Goal: Task Accomplishment & Management: Manage account settings

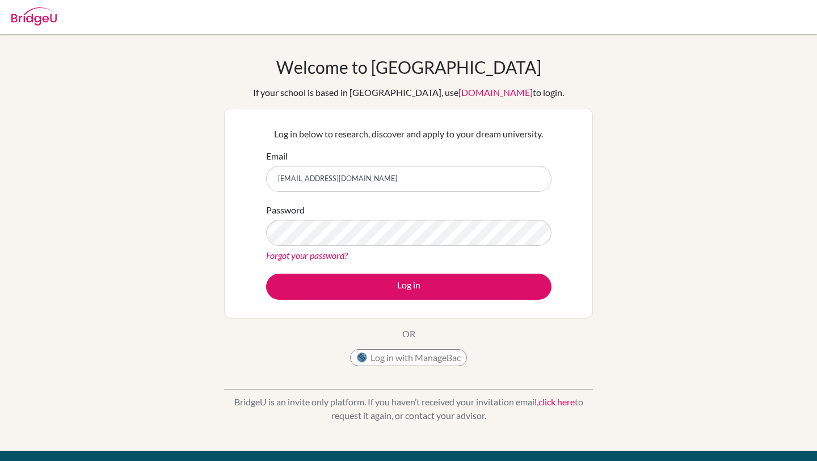
click at [266, 274] on button "Log in" at bounding box center [409, 287] width 286 height 26
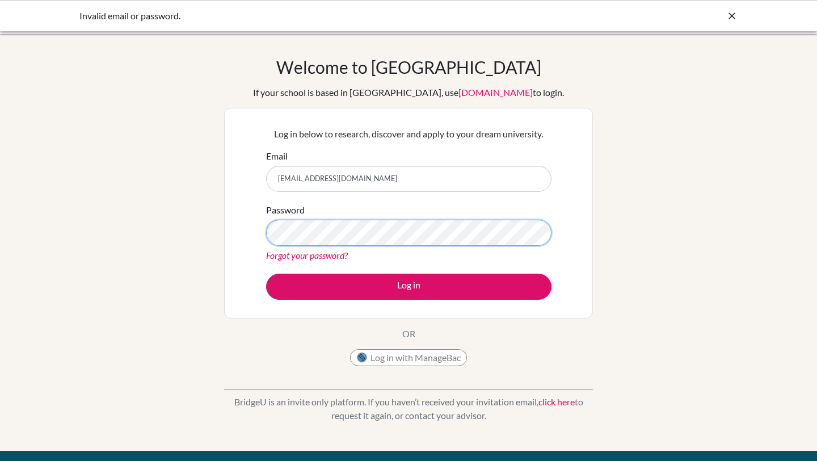
click at [266, 274] on button "Log in" at bounding box center [409, 287] width 286 height 26
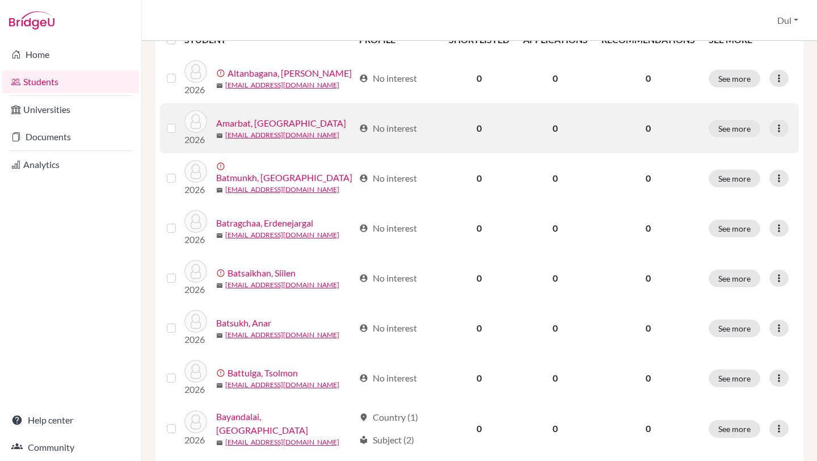
scroll to position [173, 0]
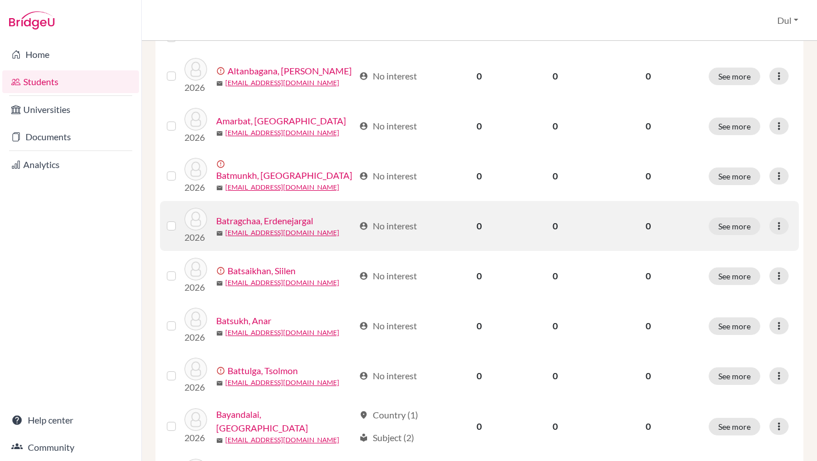
click at [781, 216] on td "See more Edit student Send Message Reset Password" at bounding box center [750, 226] width 97 height 50
click at [781, 236] on td "See more Edit student Send Message Reset Password" at bounding box center [750, 226] width 97 height 50
click at [781, 229] on icon at bounding box center [779, 225] width 11 height 11
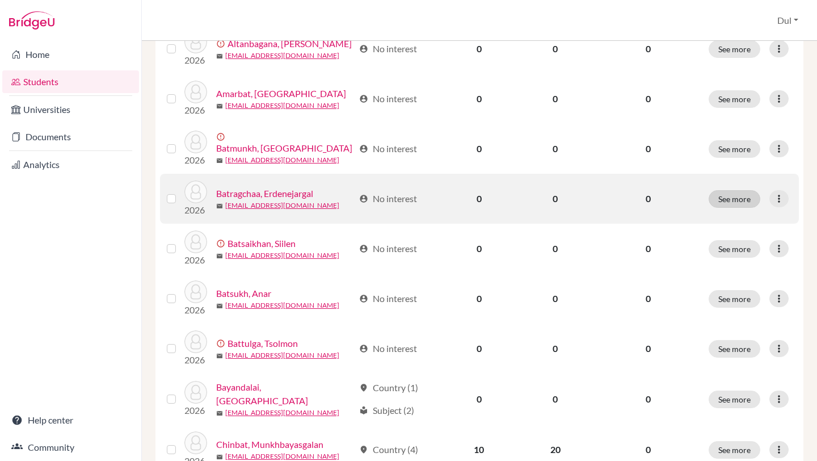
scroll to position [202, 0]
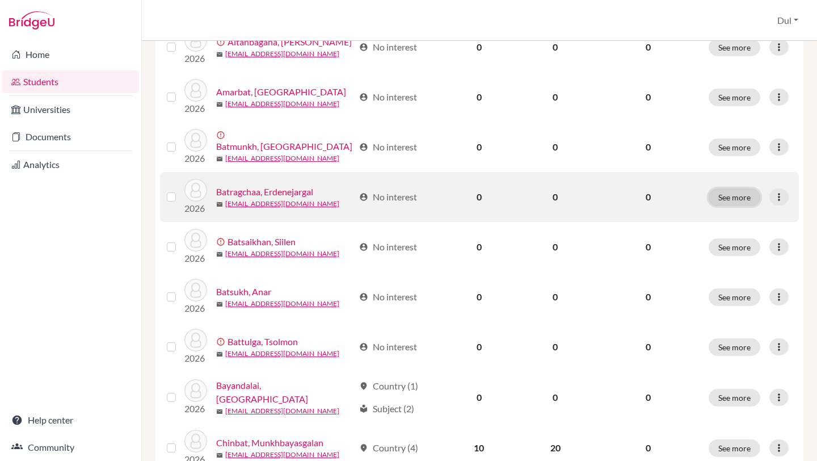
click at [730, 203] on button "See more" at bounding box center [735, 197] width 52 height 18
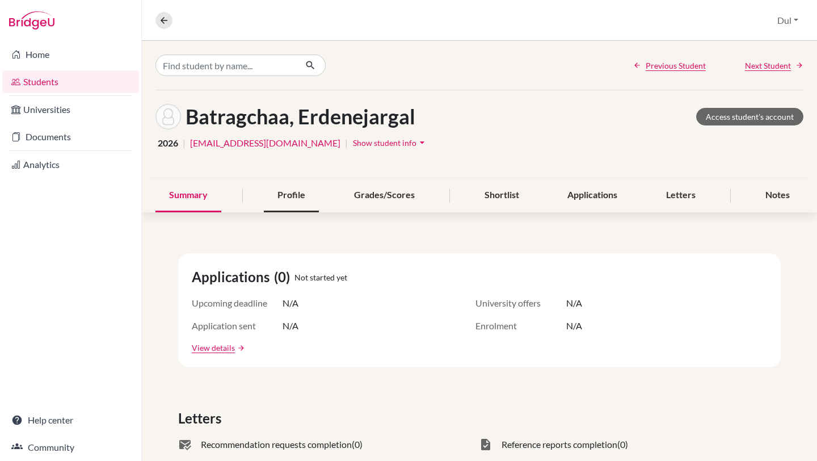
click at [290, 201] on div "Profile" at bounding box center [291, 195] width 55 height 33
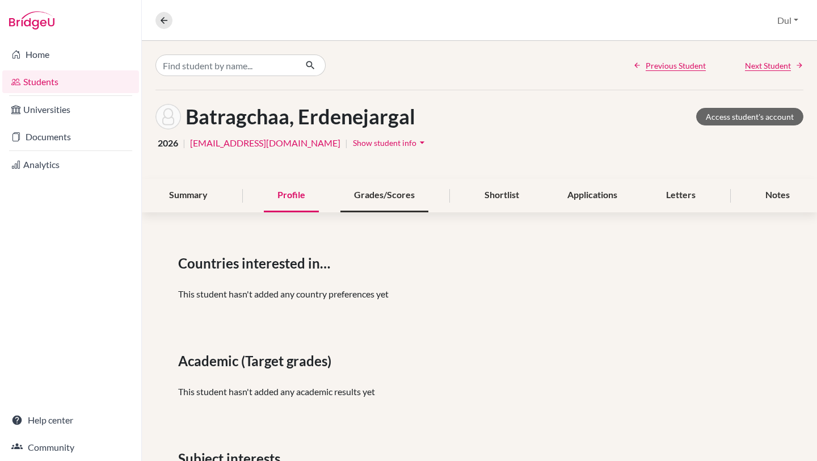
click at [402, 199] on div "Grades/Scores" at bounding box center [385, 195] width 88 height 33
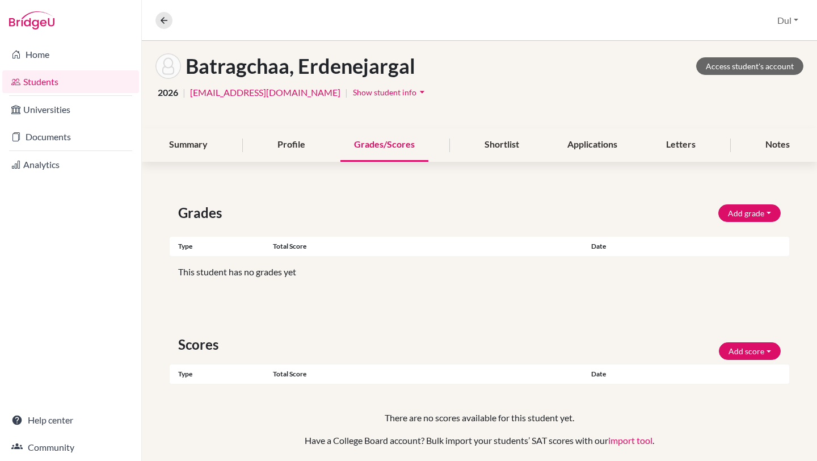
scroll to position [91, 0]
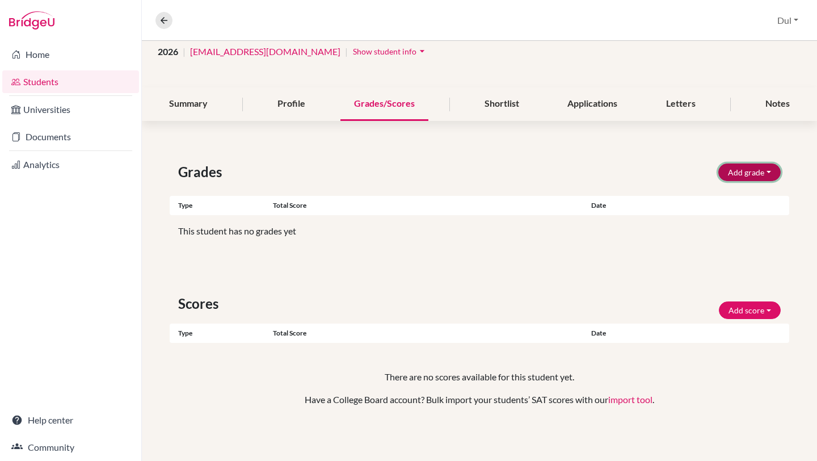
click at [744, 169] on button "Add grade" at bounding box center [750, 172] width 62 height 18
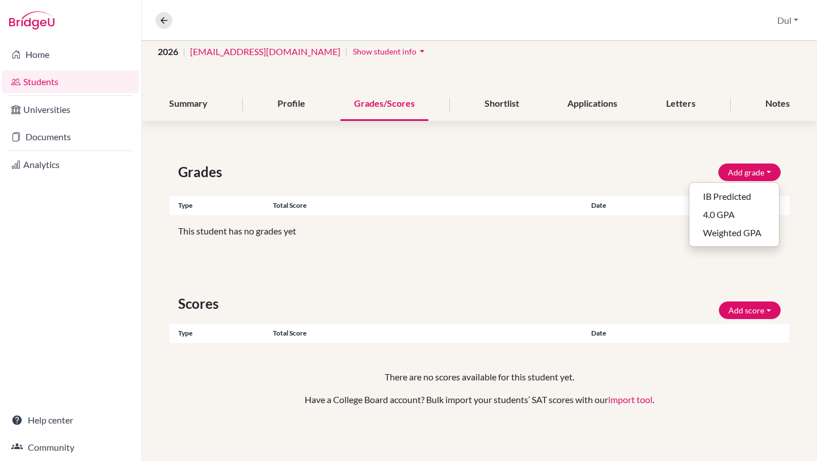
click at [546, 156] on div "Grades Add grade IB Predicted 4.0 GPA Weighted GPA Type Total score Date Unsupp…" at bounding box center [480, 298] width 676 height 326
click at [486, 99] on div "Shortlist" at bounding box center [502, 103] width 62 height 33
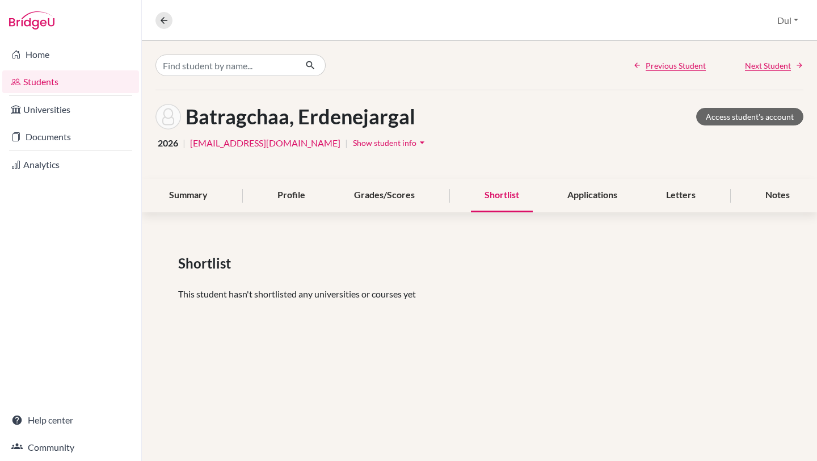
click at [506, 191] on div "Shortlist" at bounding box center [502, 195] width 62 height 33
click at [582, 204] on div "Applications" at bounding box center [592, 195] width 77 height 33
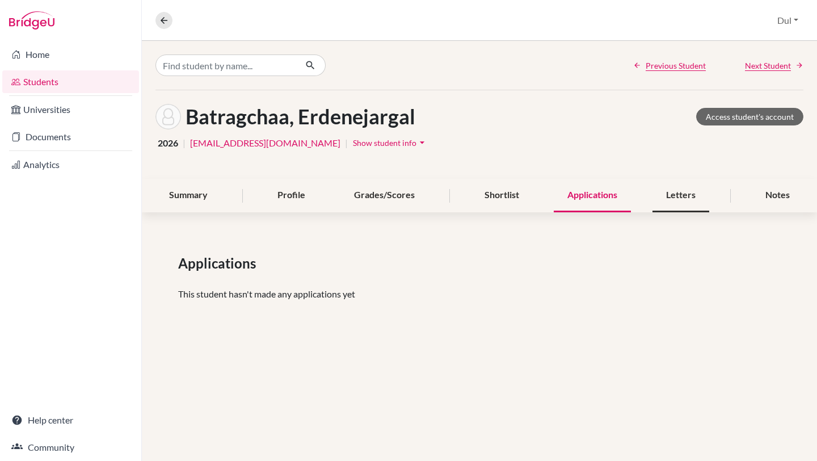
click at [669, 191] on div "Letters" at bounding box center [681, 195] width 57 height 33
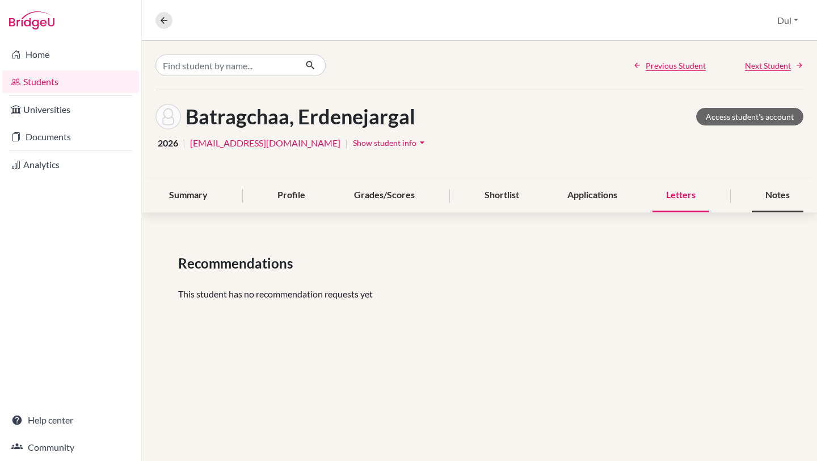
click at [765, 191] on div "Notes" at bounding box center [778, 195] width 52 height 33
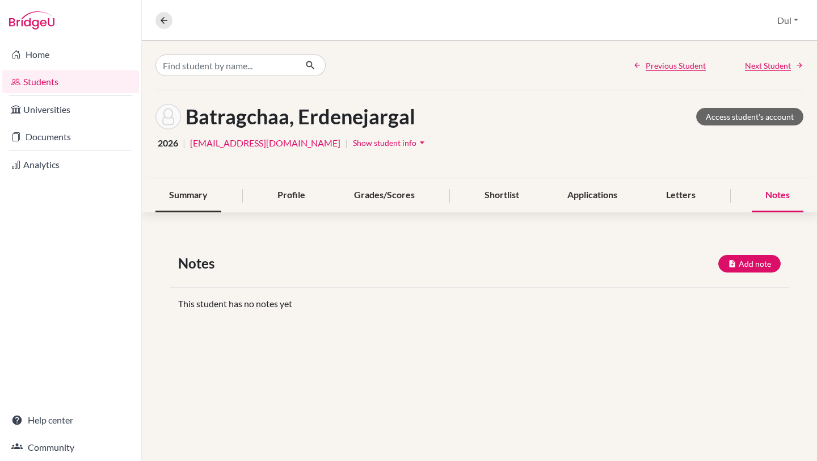
click at [198, 190] on div "Summary" at bounding box center [189, 195] width 66 height 33
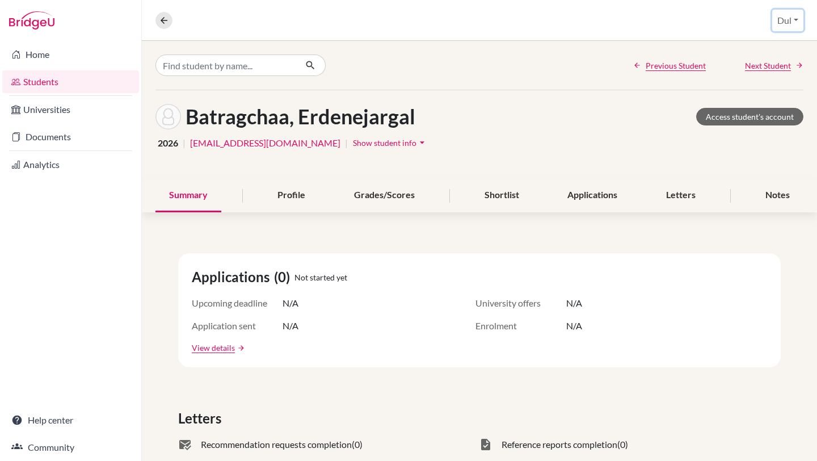
click at [791, 20] on button "Dul" at bounding box center [788, 21] width 31 height 22
click at [445, 154] on div "Batragchaa, Erdenejargal Access student's account 2026 | batragchaaerdenejargal…" at bounding box center [480, 134] width 676 height 89
click at [95, 73] on link "Students" at bounding box center [70, 81] width 137 height 23
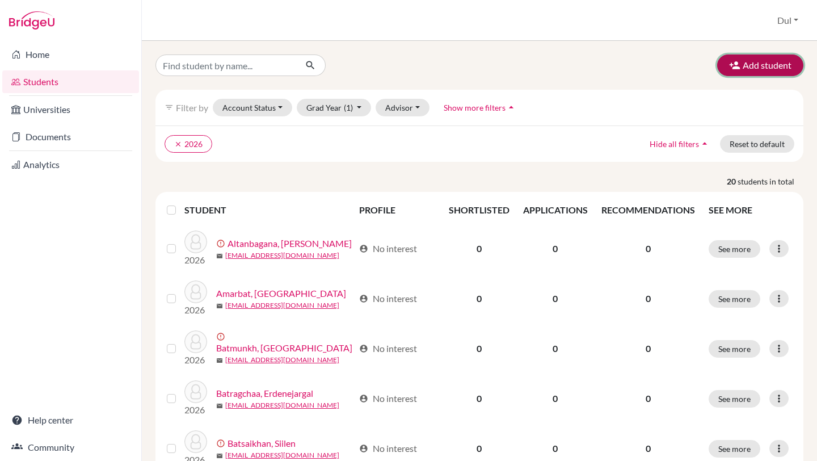
click at [758, 56] on button "Add student" at bounding box center [761, 65] width 86 height 22
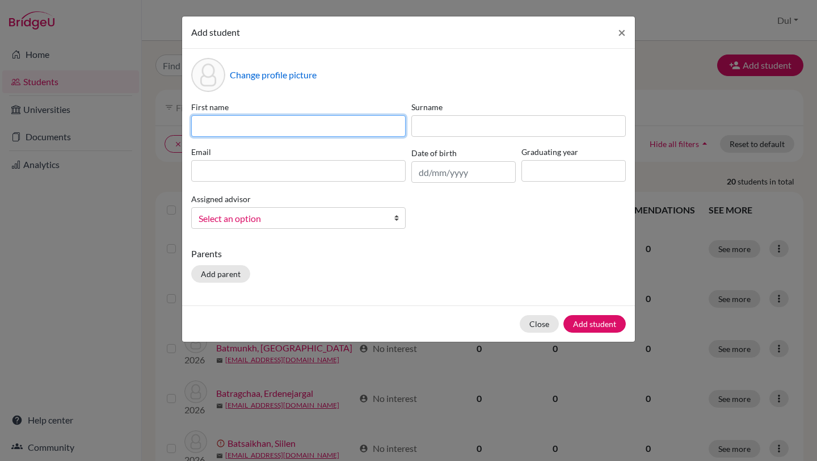
click at [320, 133] on input at bounding box center [298, 126] width 215 height 22
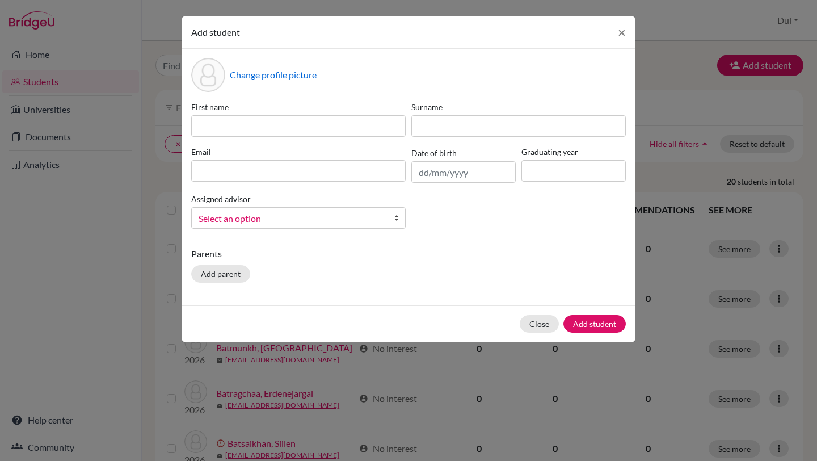
click at [427, 103] on label "Surname" at bounding box center [519, 107] width 215 height 12
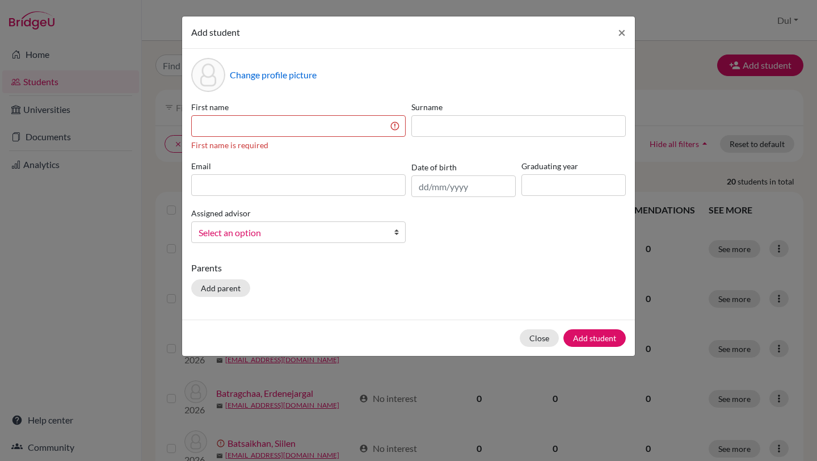
click at [320, 224] on link "Select an option" at bounding box center [298, 232] width 215 height 22
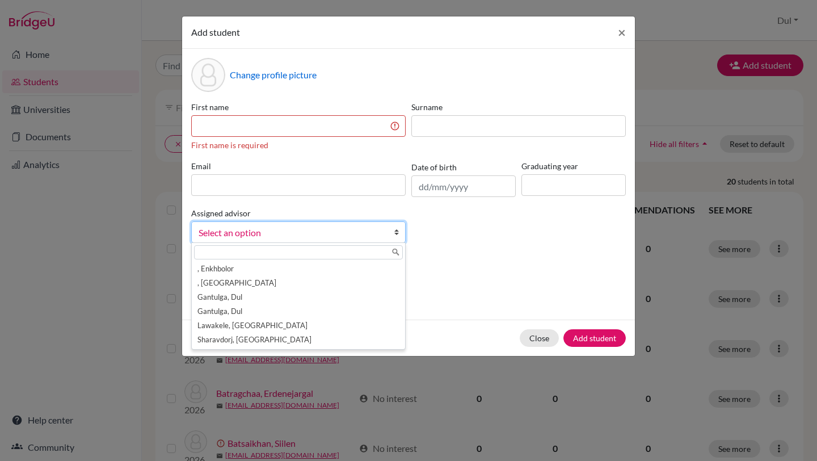
click at [485, 259] on div "Change profile picture First name First name is required Surname Email Date of …" at bounding box center [408, 184] width 453 height 271
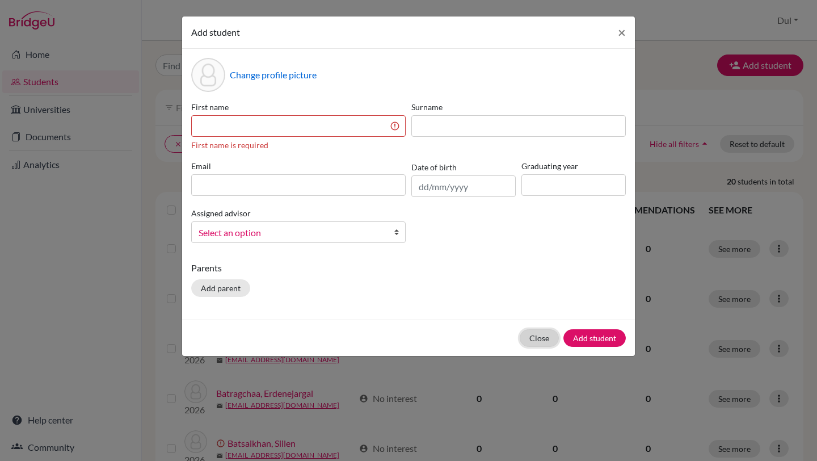
click at [531, 338] on button "Close" at bounding box center [539, 338] width 39 height 18
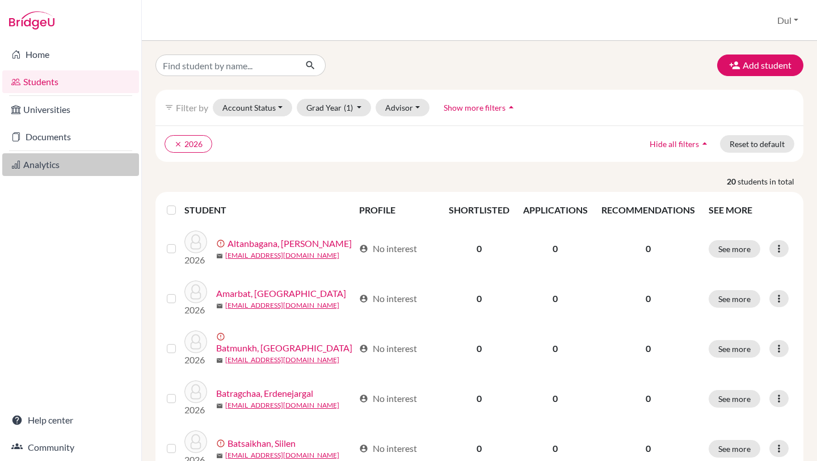
click at [65, 170] on link "Analytics" at bounding box center [70, 164] width 137 height 23
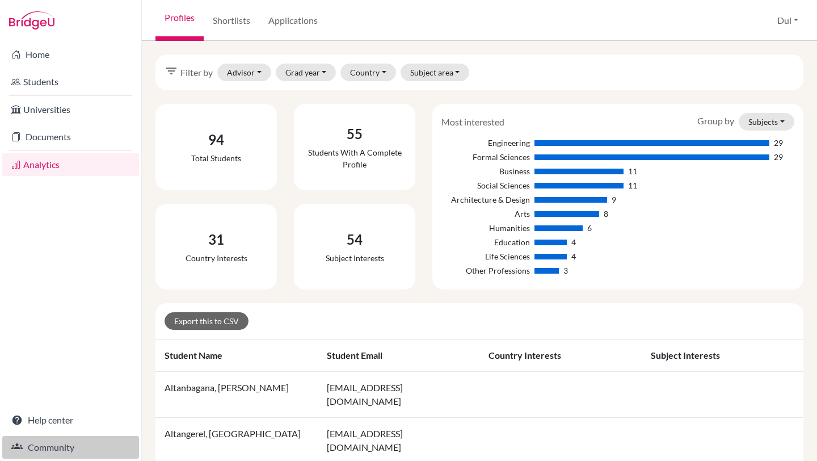
click at [59, 445] on link "Community" at bounding box center [70, 447] width 137 height 23
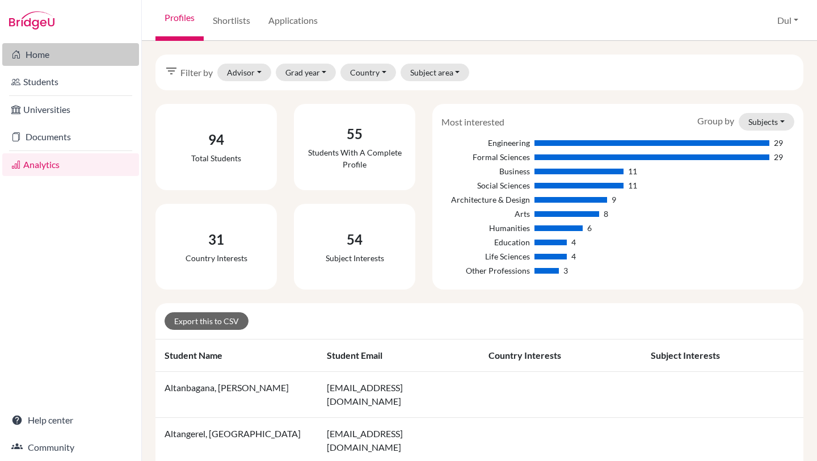
click at [74, 58] on link "Home" at bounding box center [70, 54] width 137 height 23
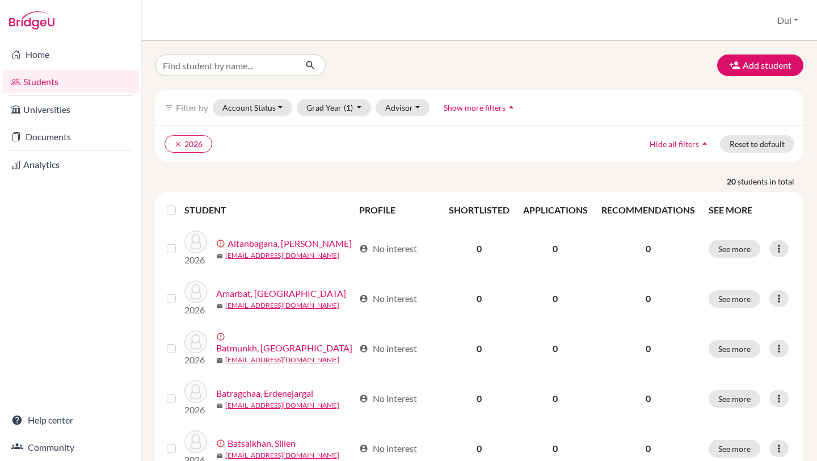
click at [756, 72] on button "Add student" at bounding box center [761, 65] width 86 height 22
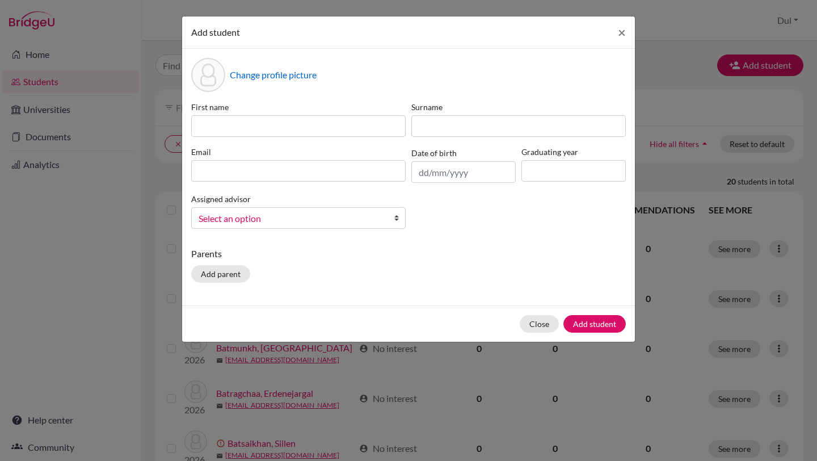
click at [313, 114] on div "First name" at bounding box center [298, 119] width 220 height 36
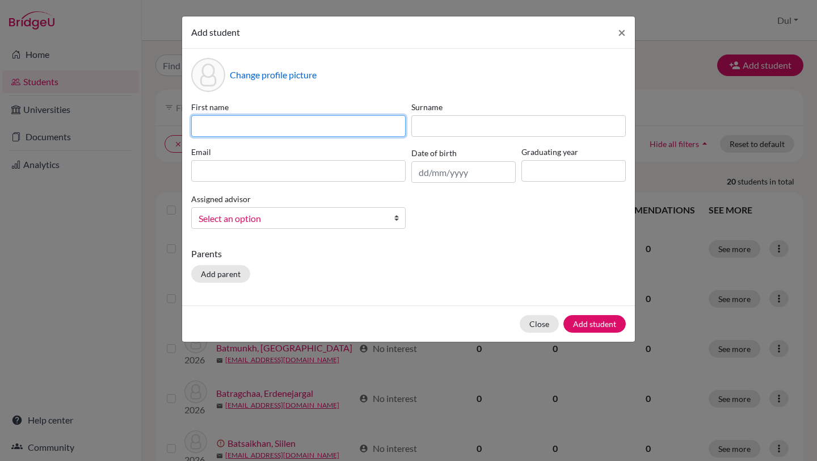
click at [322, 125] on input at bounding box center [298, 126] width 215 height 22
type input "Test"
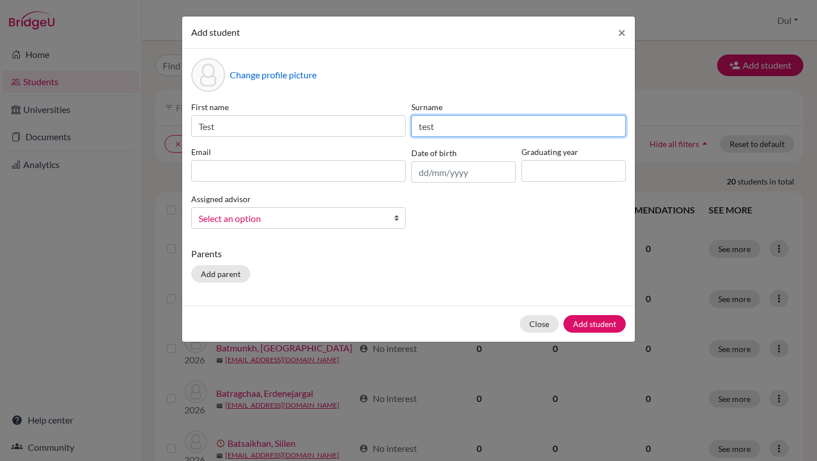
type input "test"
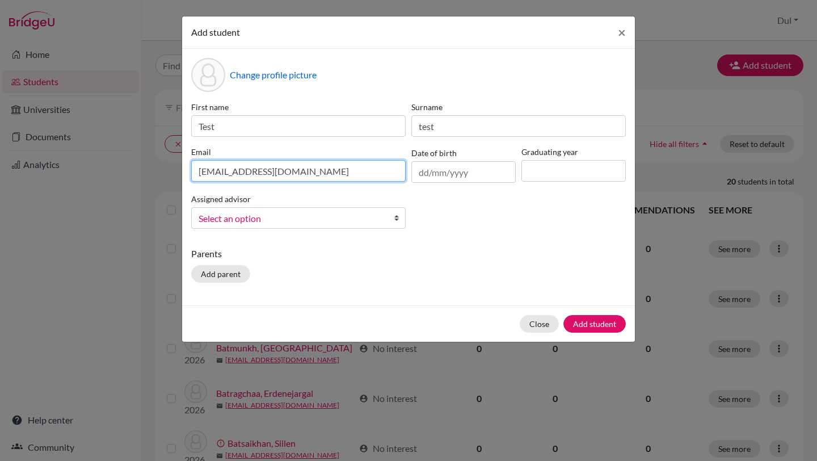
type input "dulgantulga@yahoo.com"
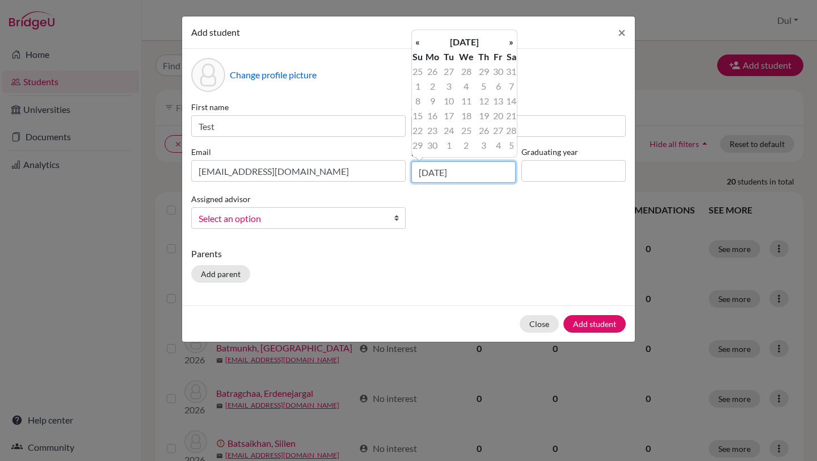
type input "30/06/1997"
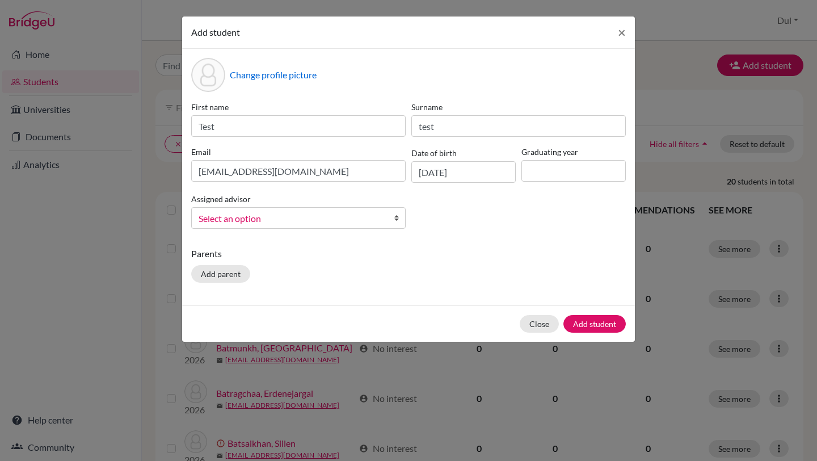
click at [507, 215] on div "First name Test Surname test Email dulgantulga@yahoo.com Date of birth 30/06/19…" at bounding box center [408, 169] width 441 height 137
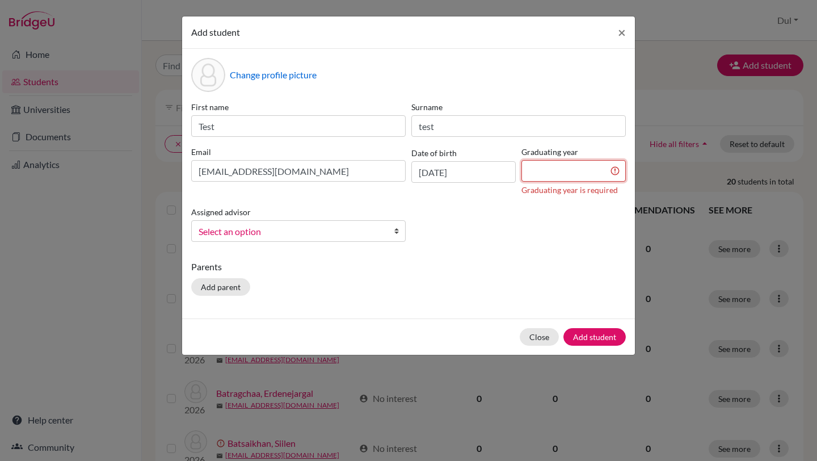
click at [553, 165] on input at bounding box center [574, 171] width 104 height 22
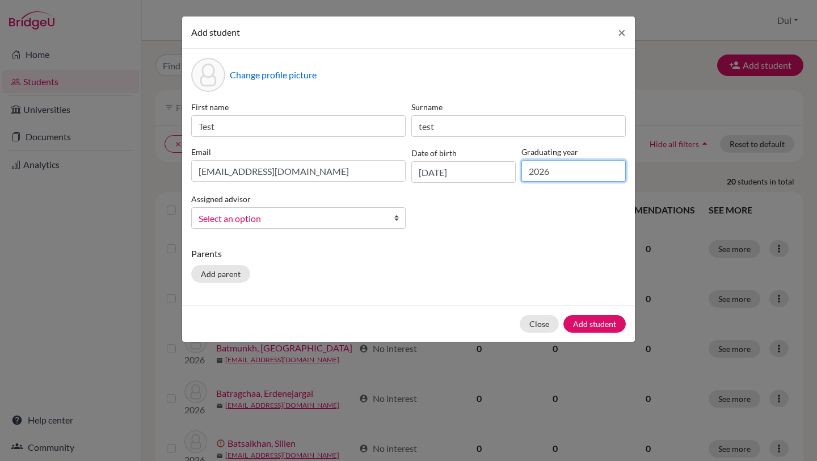
type input "2026"
click at [335, 226] on link "Select an option" at bounding box center [298, 218] width 215 height 22
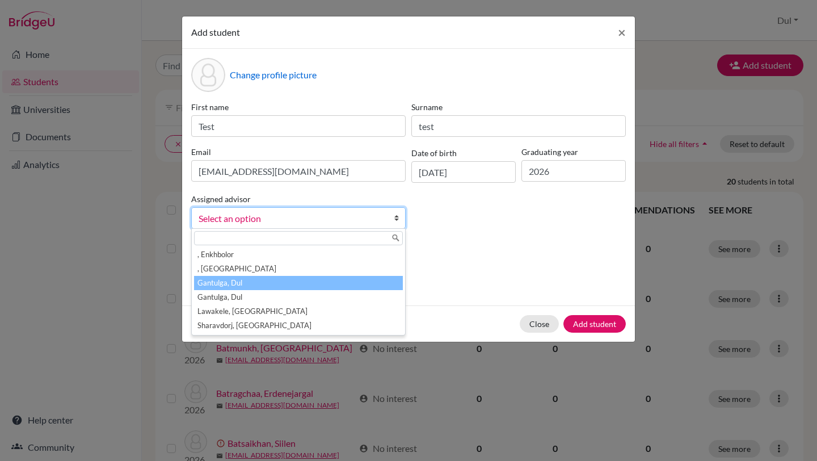
click at [342, 288] on li "Gantulga, Dul" at bounding box center [298, 283] width 209 height 14
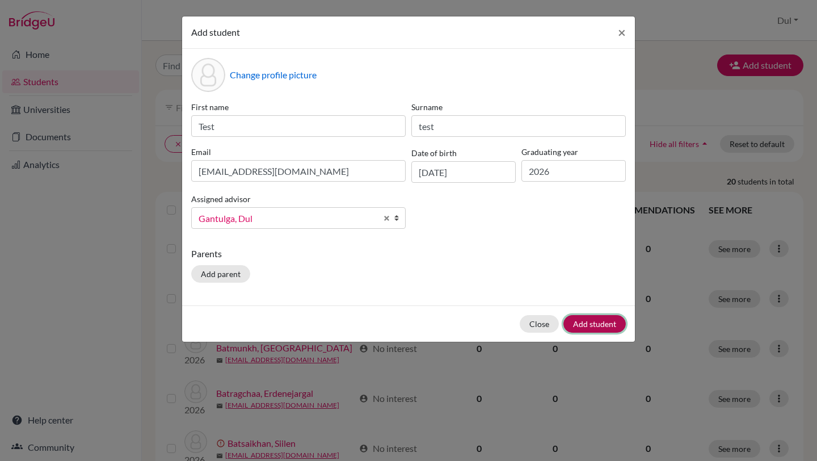
click at [594, 322] on button "Add student" at bounding box center [595, 324] width 62 height 18
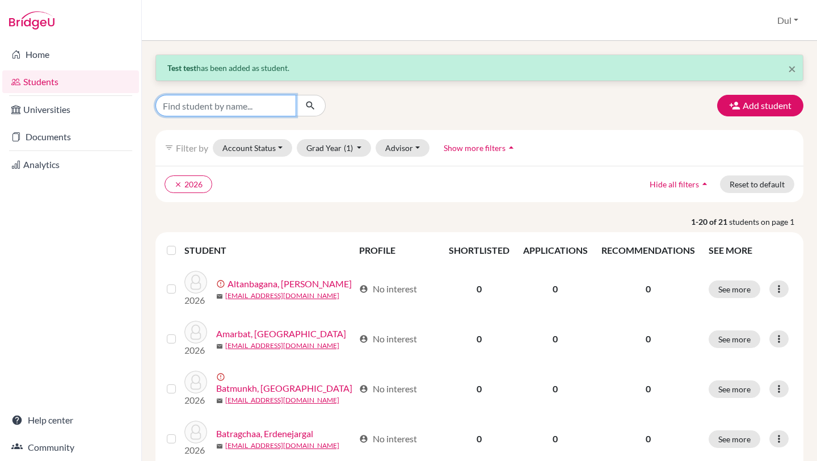
click at [219, 108] on input "Find student by name..." at bounding box center [226, 106] width 141 height 22
type input "test"
click button "submit" at bounding box center [311, 106] width 30 height 22
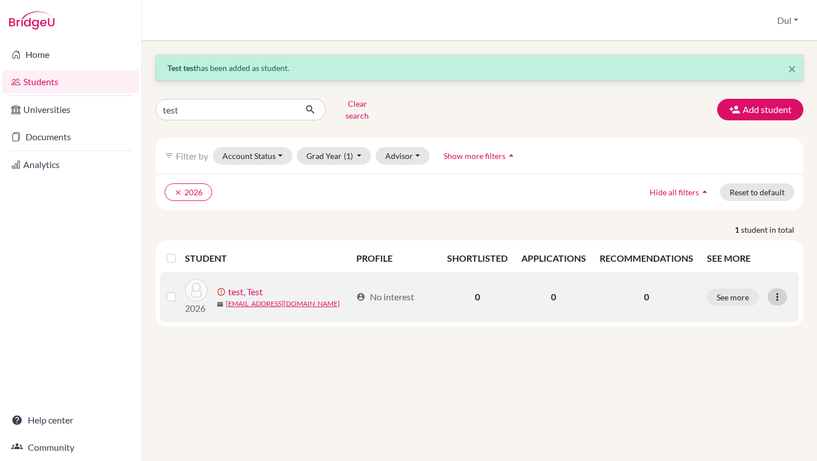
click at [777, 292] on icon at bounding box center [777, 296] width 11 height 11
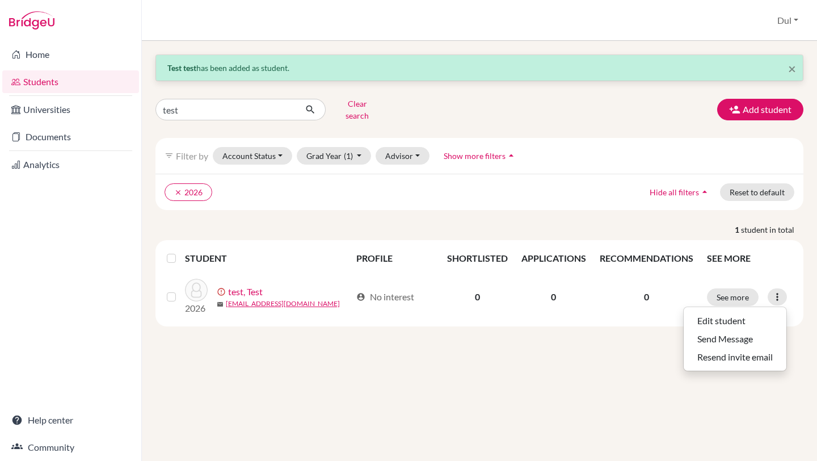
click at [551, 422] on div "× Test test has been added as student. test Clear search Add student filter_lis…" at bounding box center [480, 251] width 676 height 420
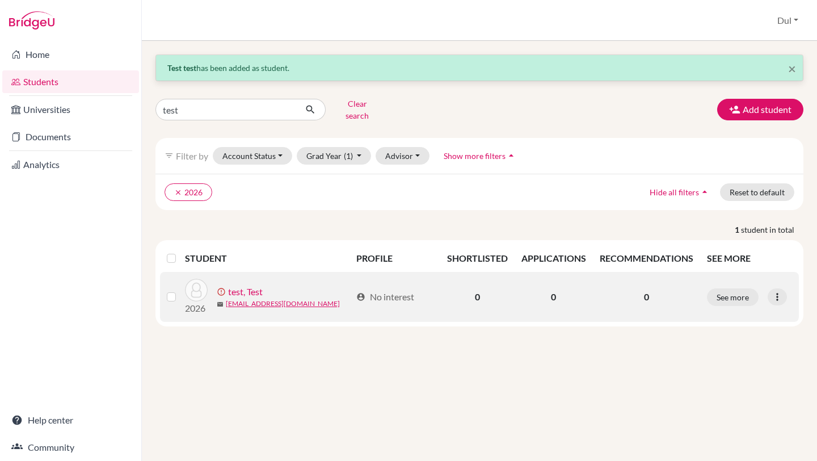
click at [181, 290] on label at bounding box center [181, 290] width 0 height 0
click at [0, 0] on input "checkbox" at bounding box center [0, 0] width 0 height 0
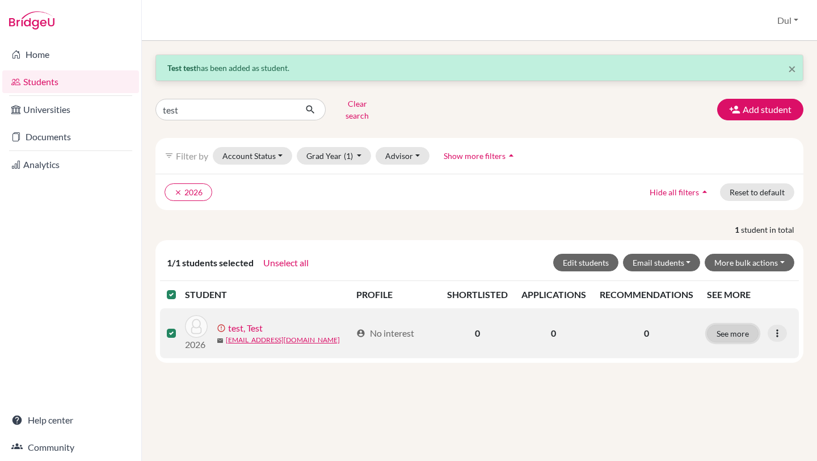
click at [748, 328] on button "See more" at bounding box center [733, 334] width 52 height 18
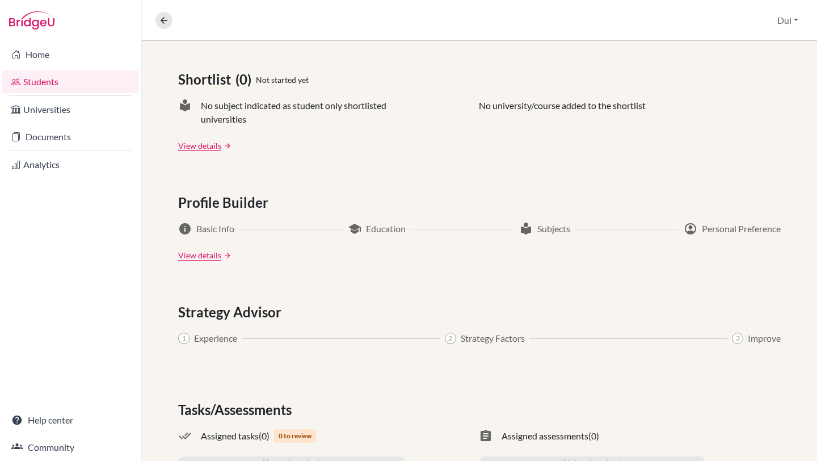
scroll to position [538, 0]
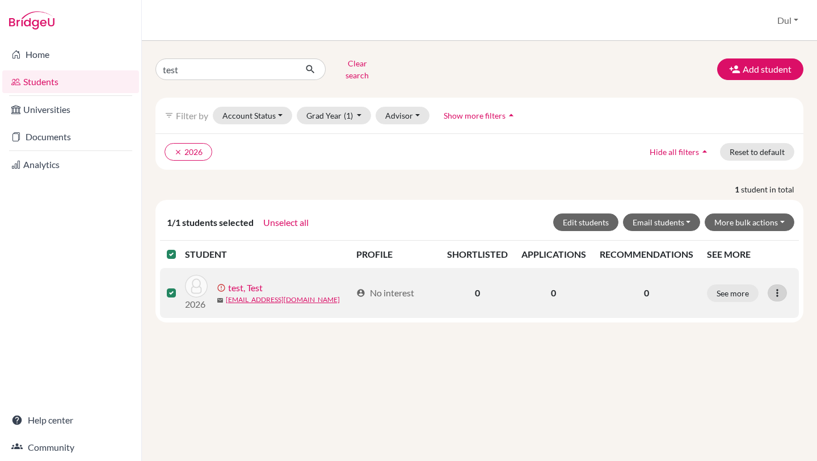
click at [779, 287] on icon at bounding box center [777, 292] width 11 height 11
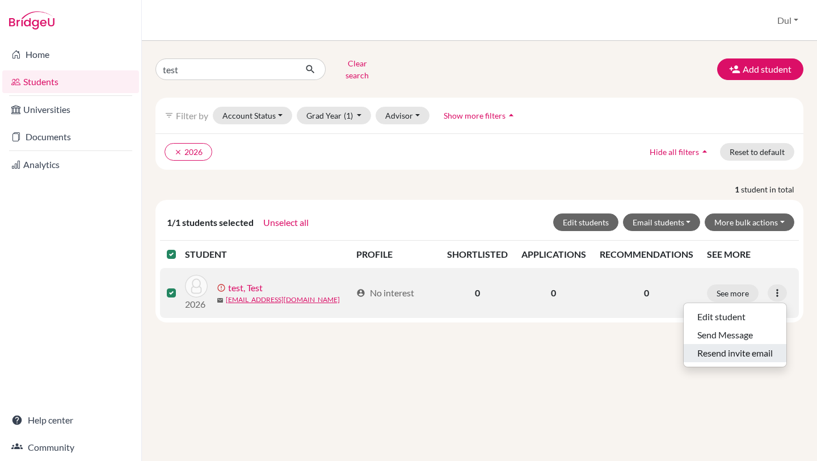
click at [739, 345] on button "Resend invite email" at bounding box center [735, 353] width 103 height 18
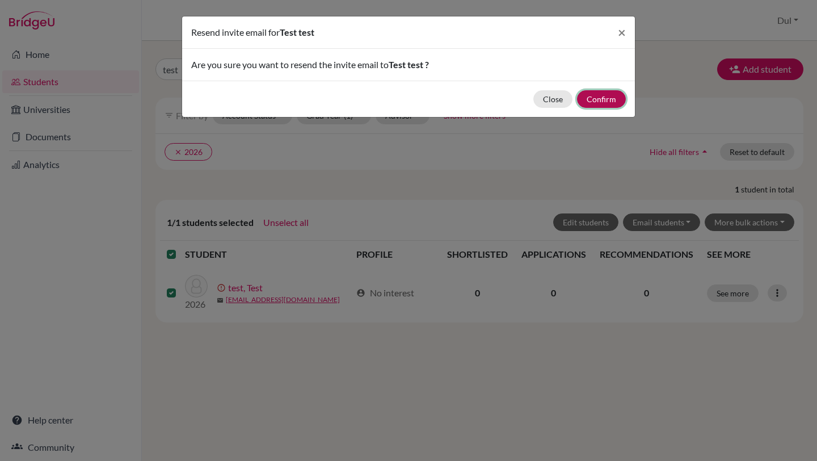
click at [611, 95] on button "Confirm" at bounding box center [601, 99] width 49 height 18
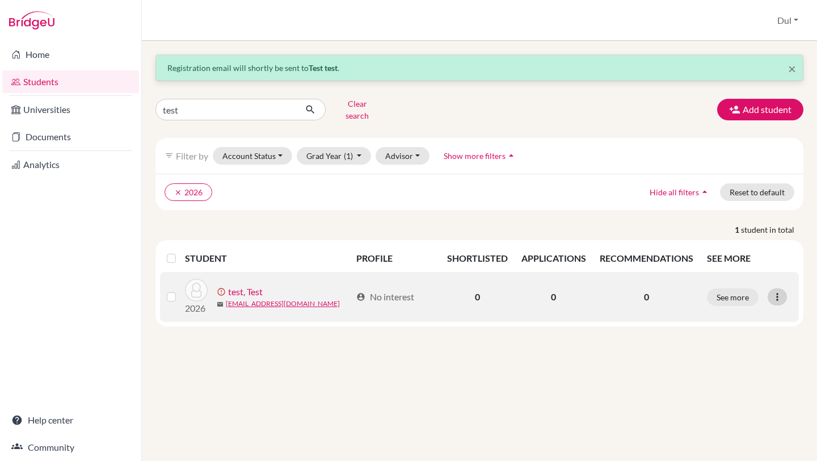
click at [782, 293] on icon at bounding box center [777, 296] width 11 height 11
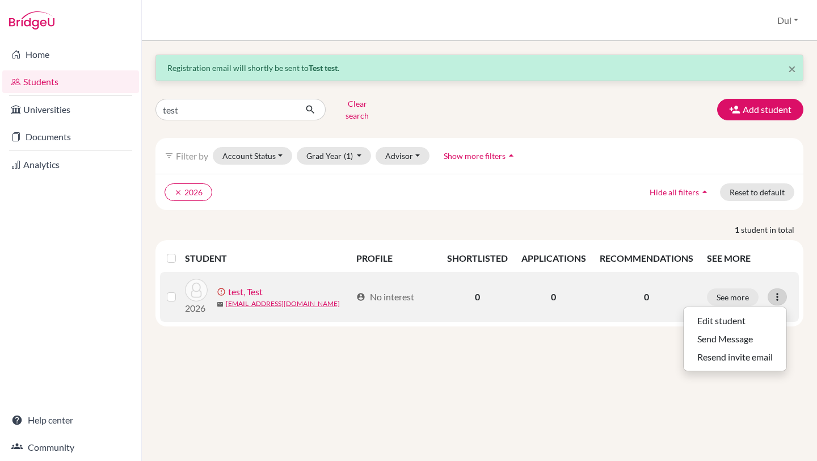
click at [782, 293] on icon at bounding box center [777, 296] width 11 height 11
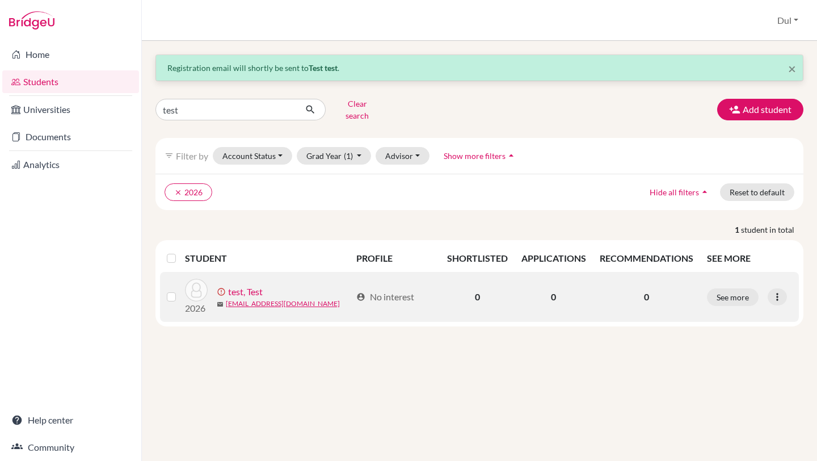
click at [181, 290] on label at bounding box center [181, 290] width 0 height 0
click at [0, 0] on input "checkbox" at bounding box center [0, 0] width 0 height 0
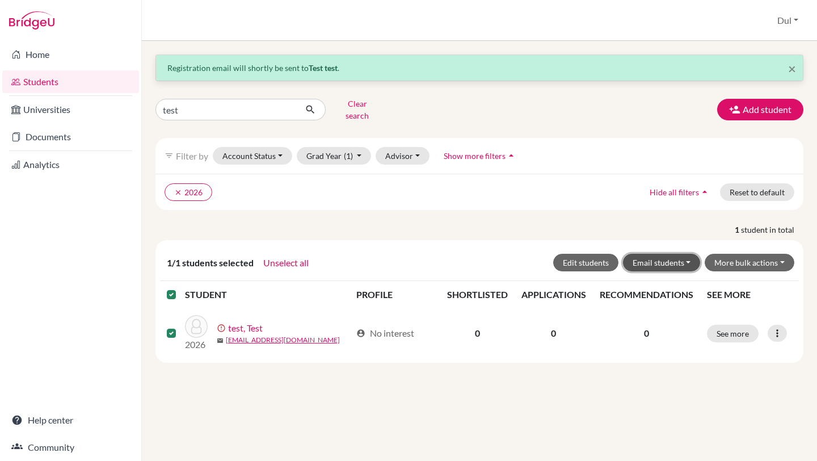
click at [671, 254] on button "Email students" at bounding box center [662, 263] width 78 height 18
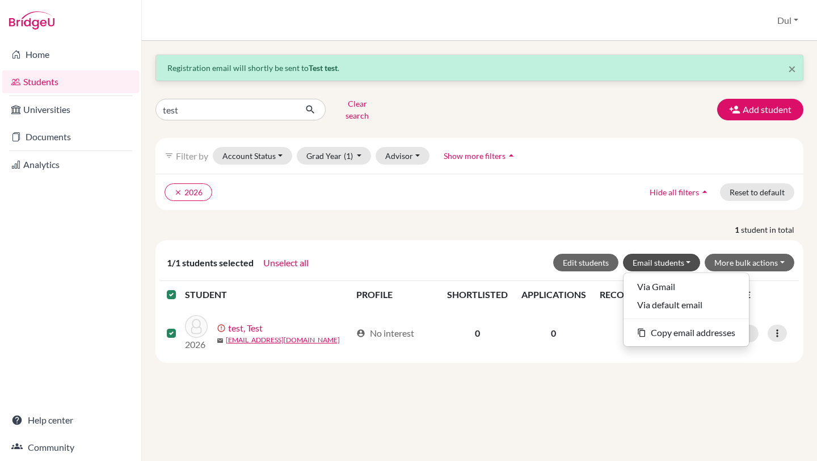
click at [575, 393] on div "× Registration email will shortly be sent to Test test . test Clear search Add …" at bounding box center [480, 251] width 676 height 420
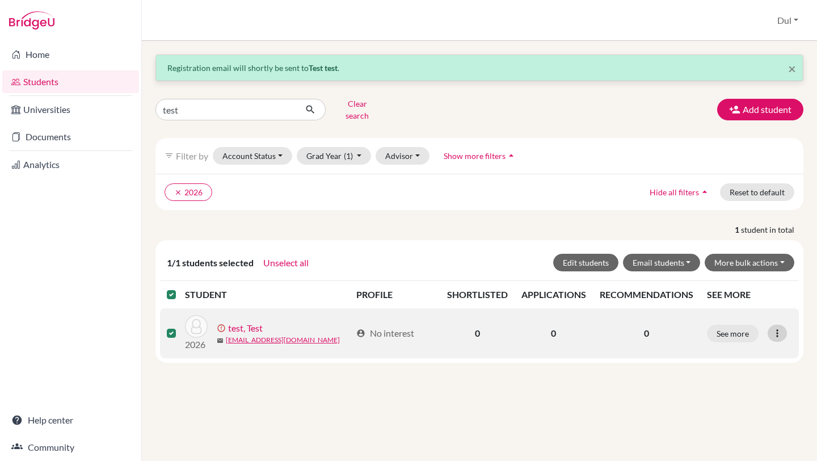
click at [774, 328] on icon at bounding box center [777, 333] width 11 height 11
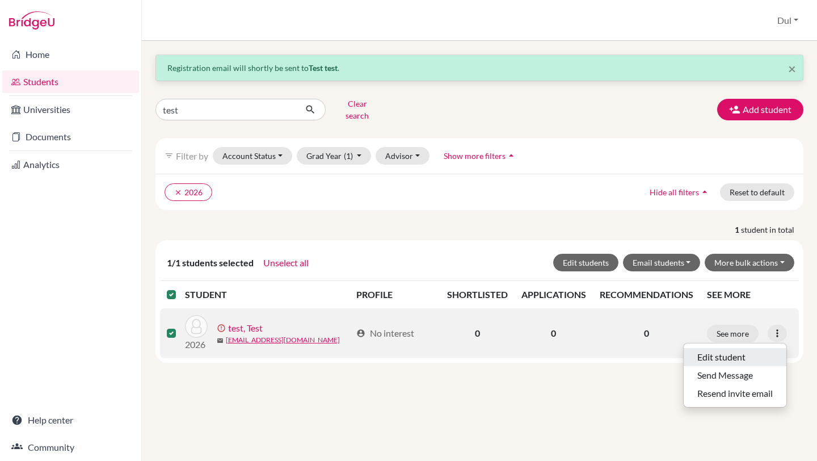
click at [729, 353] on button "Edit student" at bounding box center [735, 357] width 103 height 18
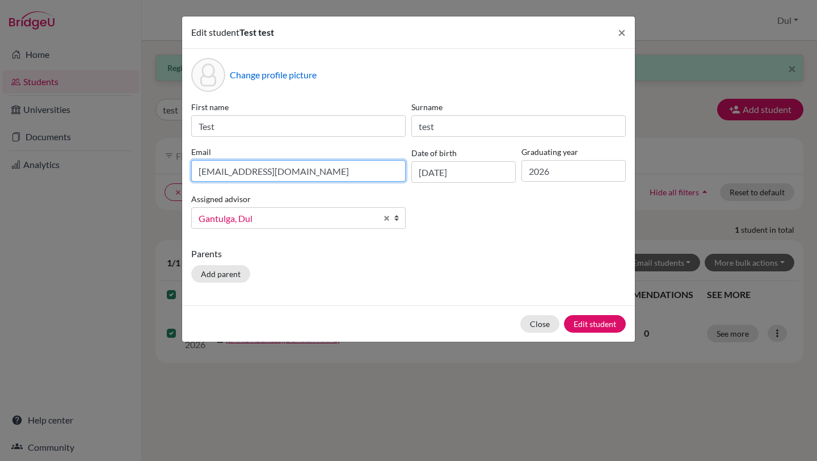
click at [332, 175] on input "dulgantulga@yahoo.com" at bounding box center [298, 171] width 215 height 22
click at [260, 171] on input "dulgantulga@yahoo.com" at bounding box center [298, 171] width 215 height 22
type input "dulgantulga@gmail.com"
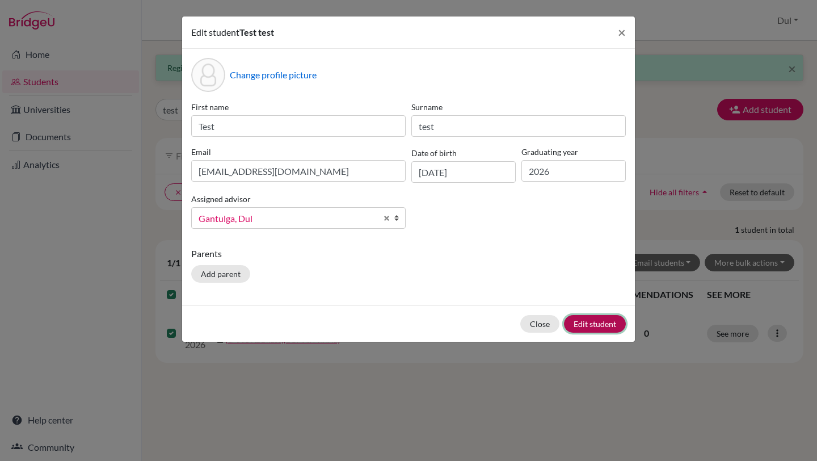
click at [614, 318] on button "Edit student" at bounding box center [595, 324] width 62 height 18
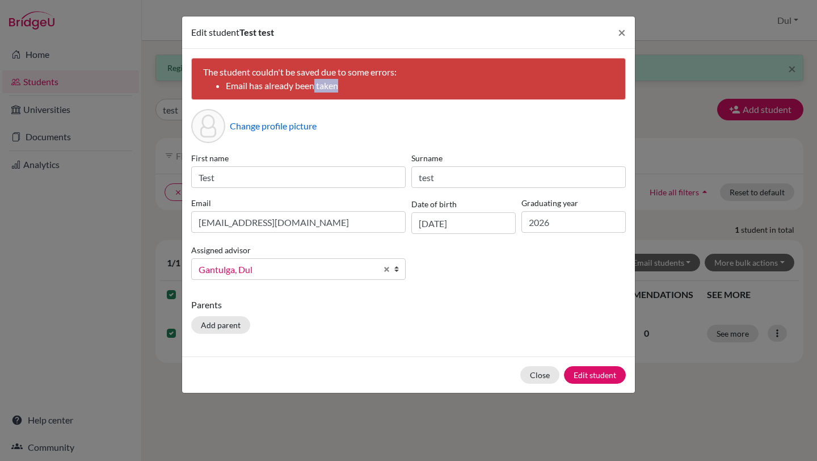
drag, startPoint x: 314, startPoint y: 83, endPoint x: 395, endPoint y: 90, distance: 80.9
click at [395, 90] on li "Email has already been taken" at bounding box center [420, 86] width 388 height 14
click at [625, 30] on span "×" at bounding box center [622, 32] width 8 height 16
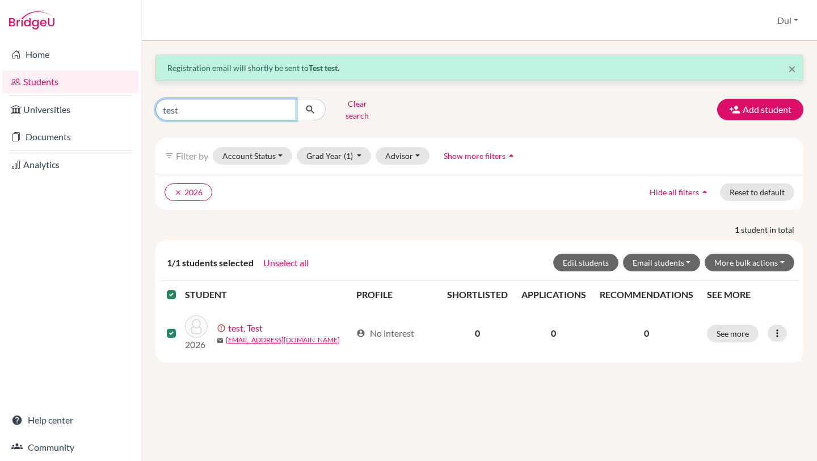
click at [206, 103] on input "test" at bounding box center [226, 110] width 141 height 22
type input "dul"
click button "submit" at bounding box center [311, 110] width 30 height 22
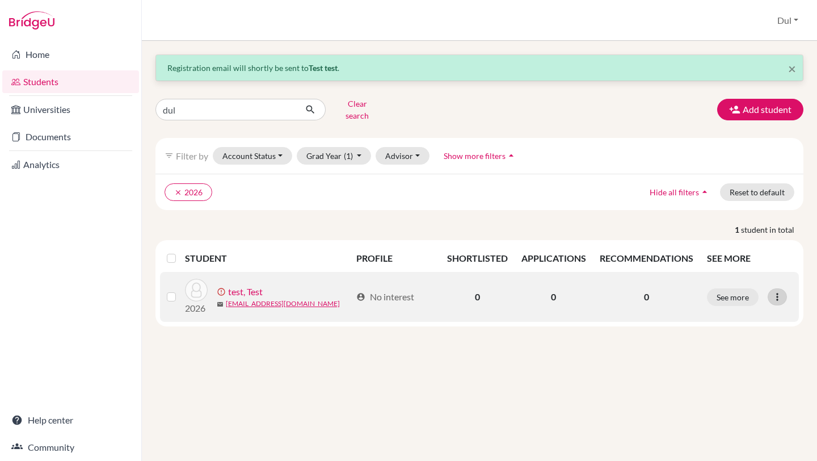
click at [779, 291] on icon at bounding box center [777, 296] width 11 height 11
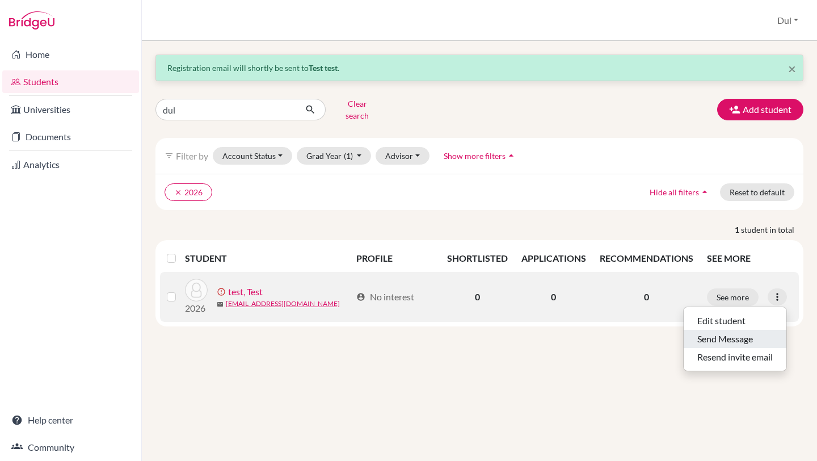
click at [727, 333] on button "Send Message" at bounding box center [735, 339] width 103 height 18
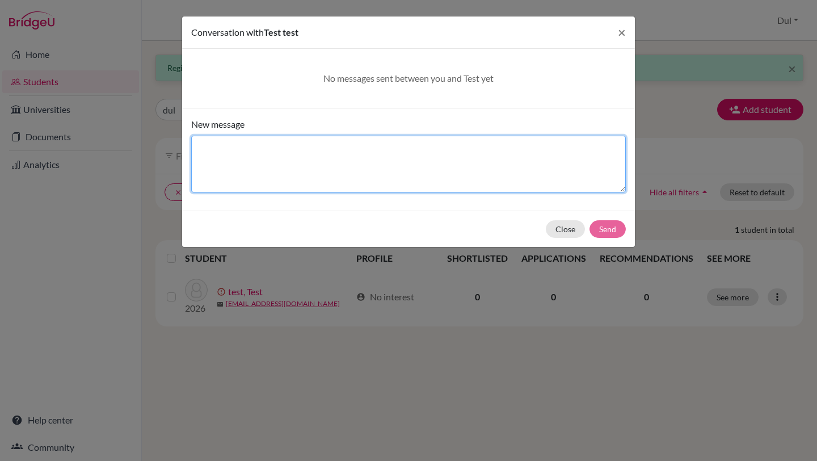
click at [378, 167] on textarea "New message" at bounding box center [408, 164] width 435 height 57
type textarea "test"
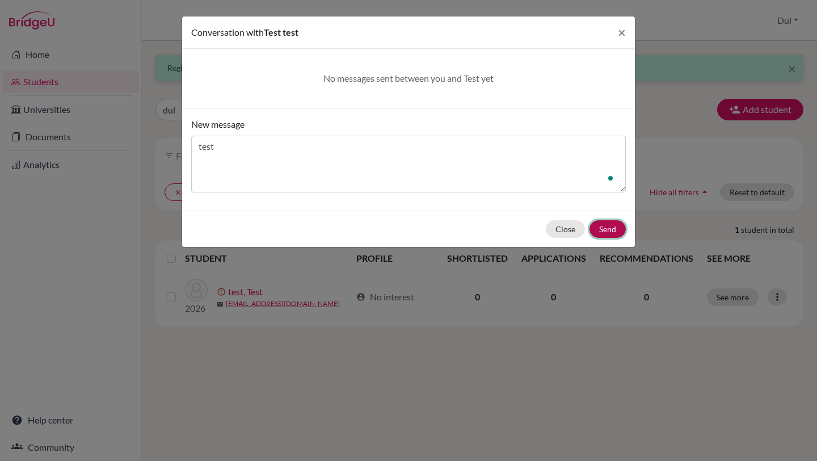
click at [611, 230] on button "Send" at bounding box center [608, 229] width 36 height 18
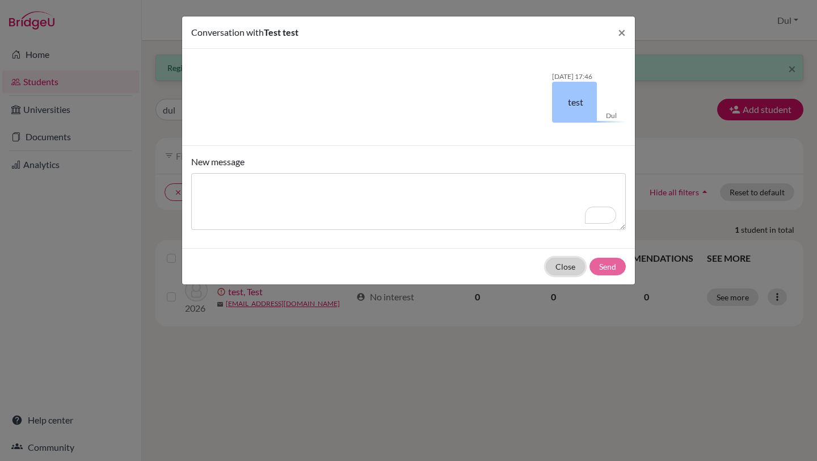
click at [564, 258] on button "Close" at bounding box center [565, 267] width 39 height 18
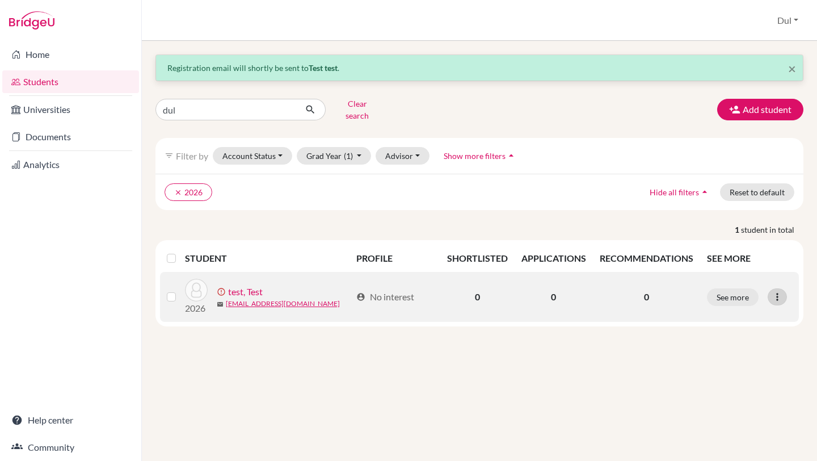
click at [771, 289] on div at bounding box center [777, 296] width 19 height 17
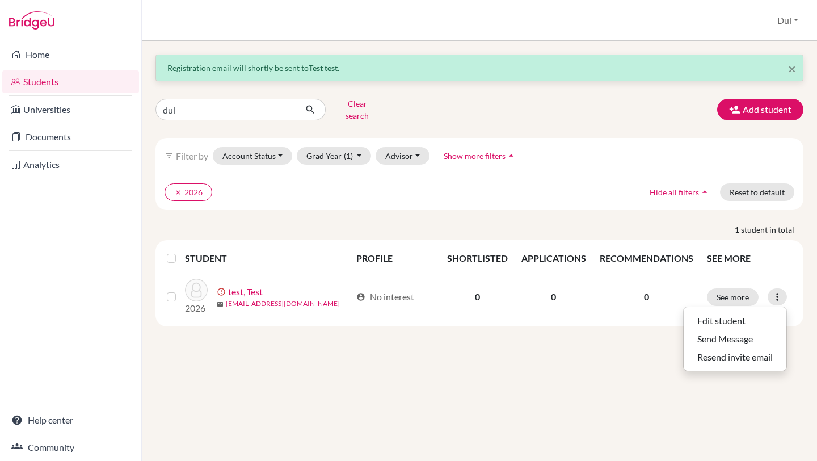
click at [308, 360] on div "× Registration email will shortly be sent to Test test . dul Clear search Add s…" at bounding box center [480, 251] width 676 height 420
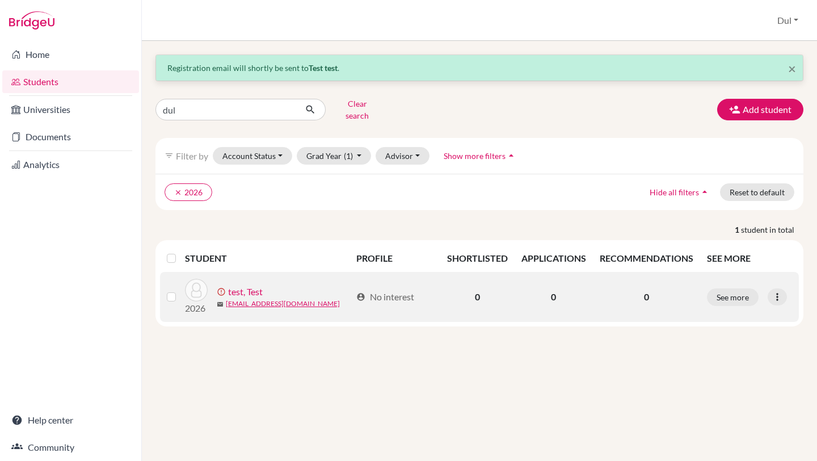
click at [181, 290] on label at bounding box center [181, 290] width 0 height 0
click at [0, 0] on input "checkbox" at bounding box center [0, 0] width 0 height 0
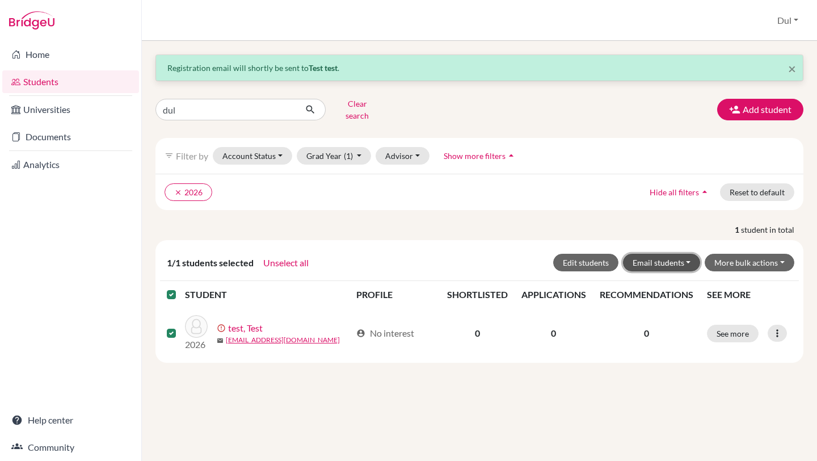
click at [686, 254] on button "Email students" at bounding box center [662, 263] width 78 height 18
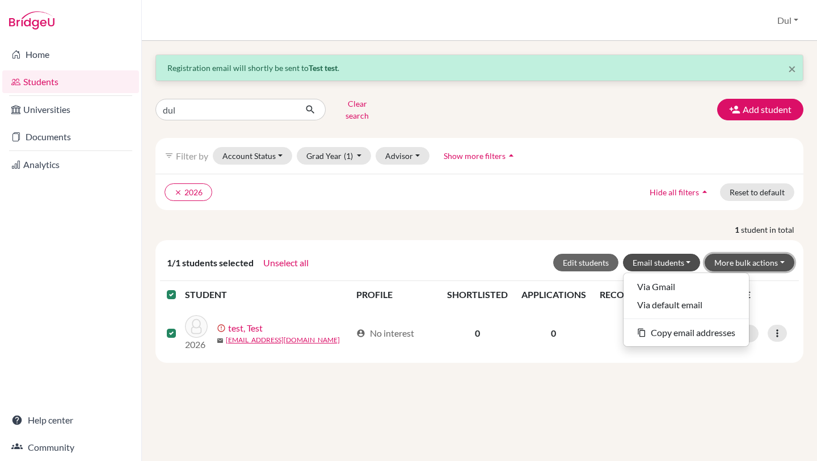
click at [750, 254] on button "More bulk actions" at bounding box center [750, 263] width 90 height 18
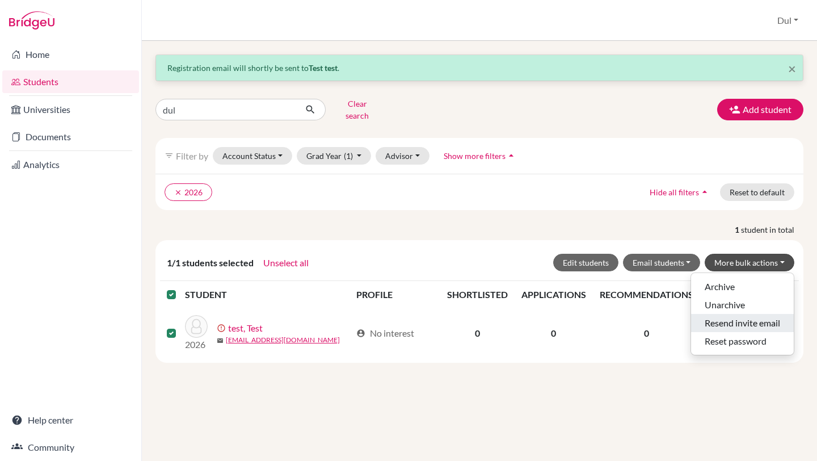
click at [745, 314] on button "Resend invite email" at bounding box center [742, 323] width 103 height 18
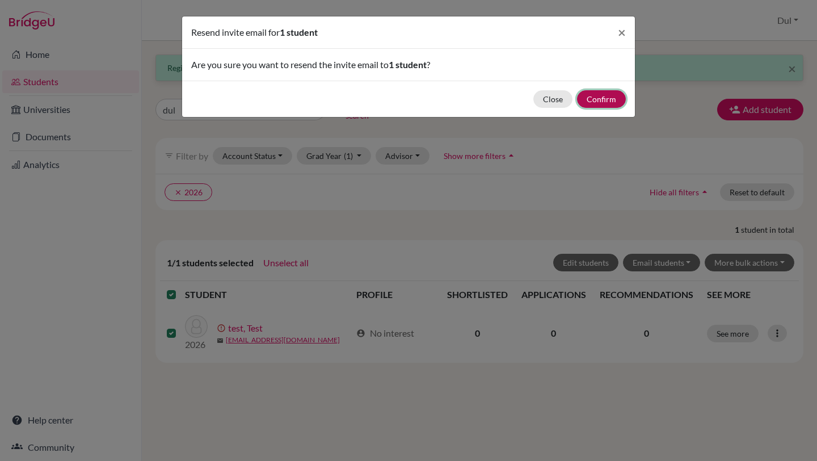
click at [605, 99] on button "Confirm" at bounding box center [601, 99] width 49 height 18
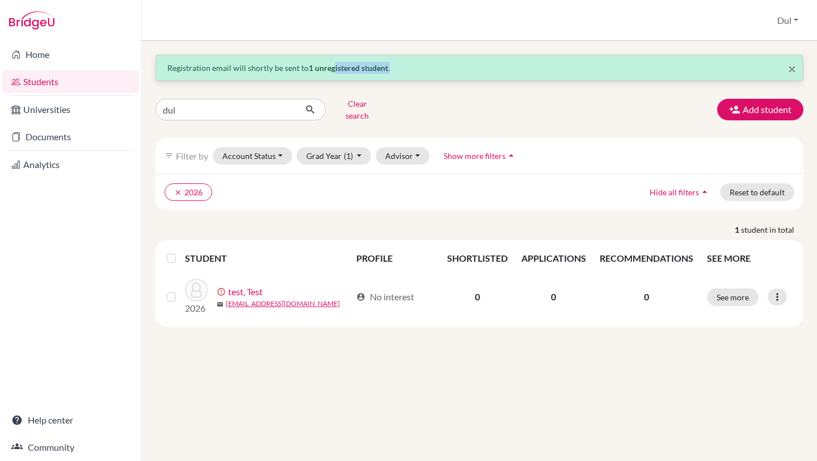
drag, startPoint x: 333, startPoint y: 69, endPoint x: 393, endPoint y: 69, distance: 60.7
click at [393, 69] on p "Registration email will shortly be sent to 1 unregistered student ." at bounding box center [479, 68] width 624 height 12
click at [429, 69] on p "Registration email will shortly be sent to 1 unregistered student ." at bounding box center [479, 68] width 624 height 12
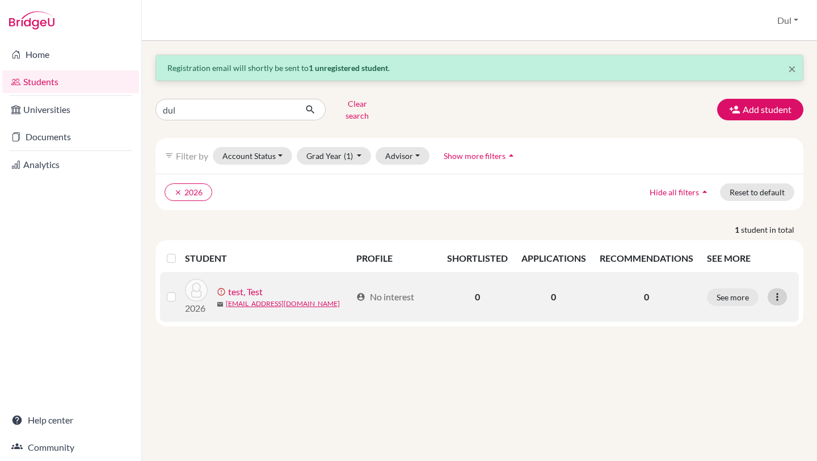
click at [782, 291] on icon at bounding box center [777, 296] width 11 height 11
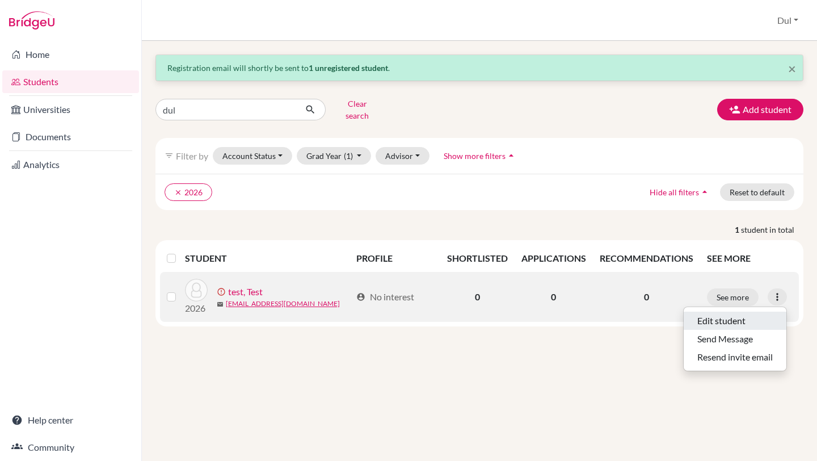
click at [716, 316] on button "Edit student" at bounding box center [735, 321] width 103 height 18
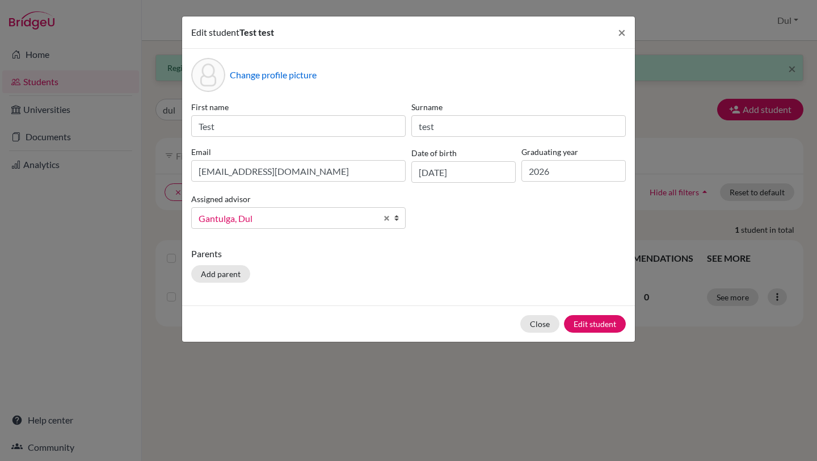
click at [321, 223] on span "Gantulga, Dul" at bounding box center [288, 218] width 178 height 15
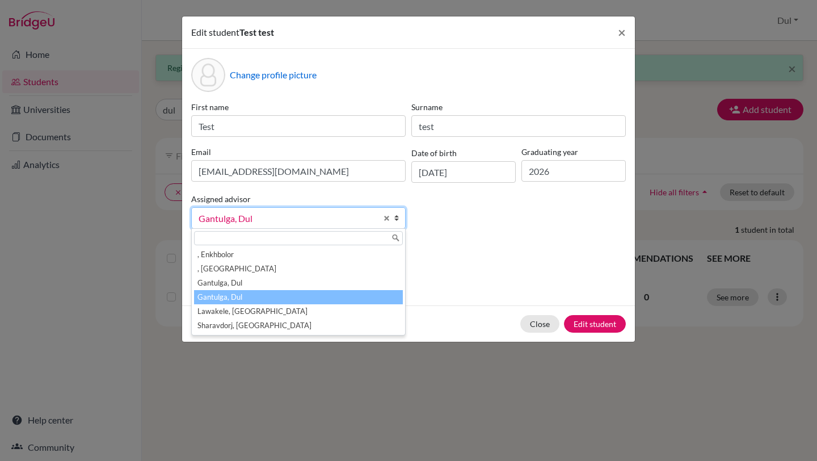
click at [339, 303] on li "Gantulga, Dul" at bounding box center [298, 297] width 209 height 14
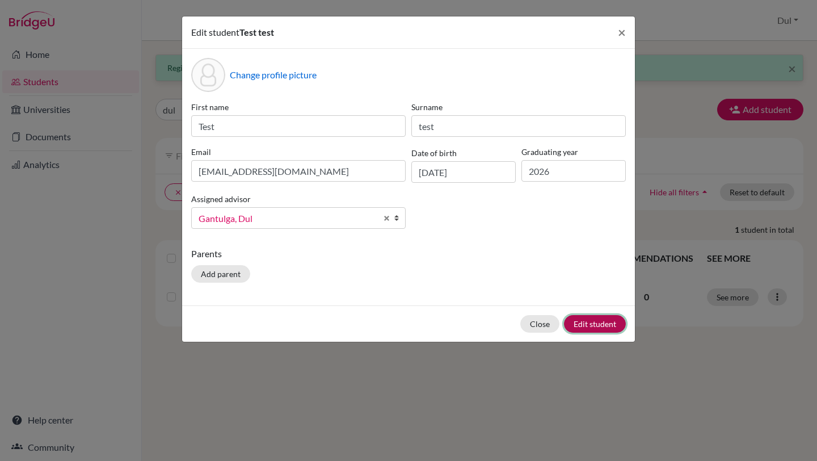
click at [610, 318] on button "Edit student" at bounding box center [595, 324] width 62 height 18
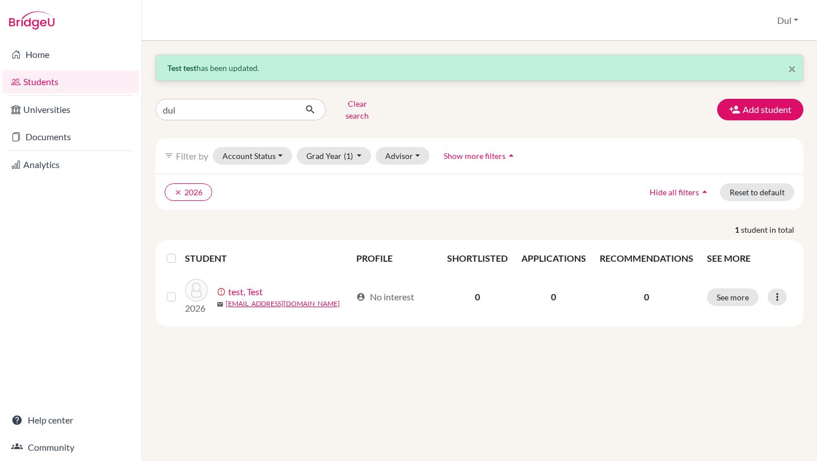
click at [181, 251] on label at bounding box center [181, 251] width 0 height 0
click at [0, 0] on input "checkbox" at bounding box center [0, 0] width 0 height 0
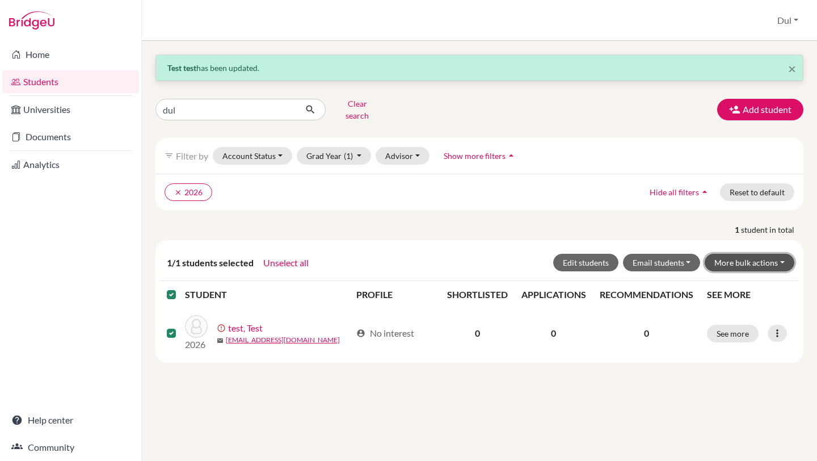
click at [749, 254] on button "More bulk actions" at bounding box center [750, 263] width 90 height 18
click at [671, 254] on button "Email students" at bounding box center [662, 263] width 78 height 18
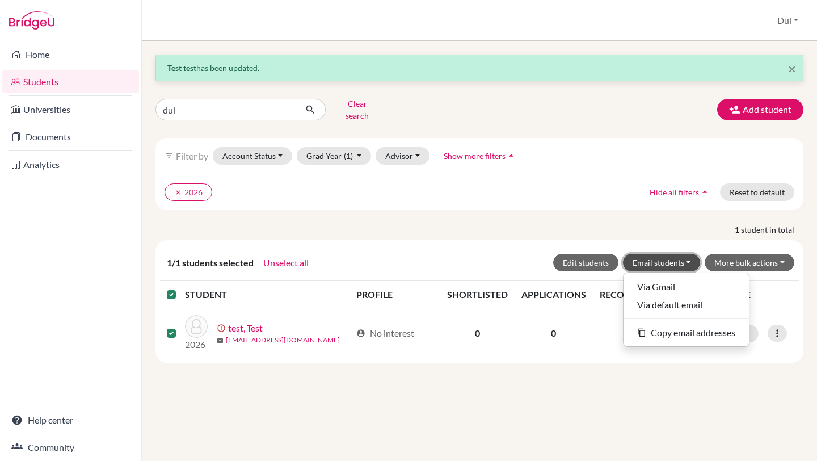
click at [671, 254] on button "Email students" at bounding box center [662, 263] width 78 height 18
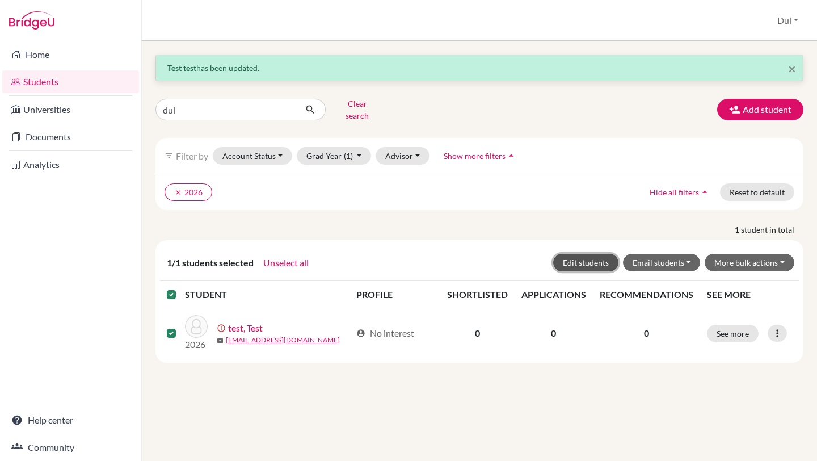
click at [592, 254] on button "Edit students" at bounding box center [585, 263] width 65 height 18
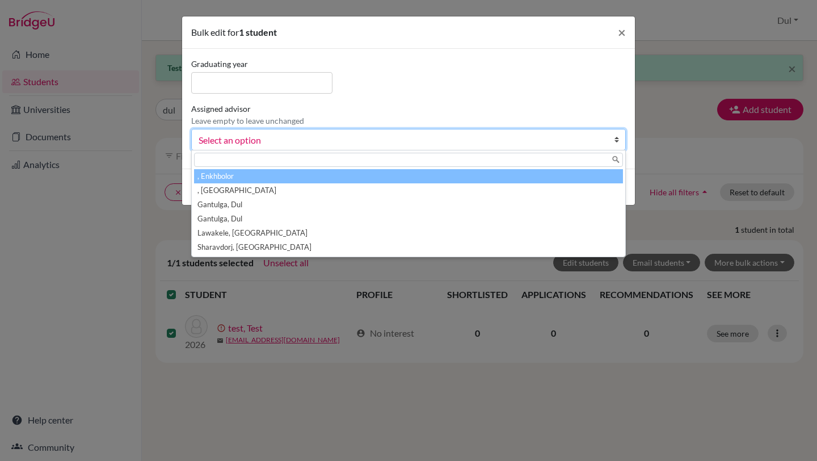
click at [299, 133] on span "Select an option" at bounding box center [401, 140] width 405 height 15
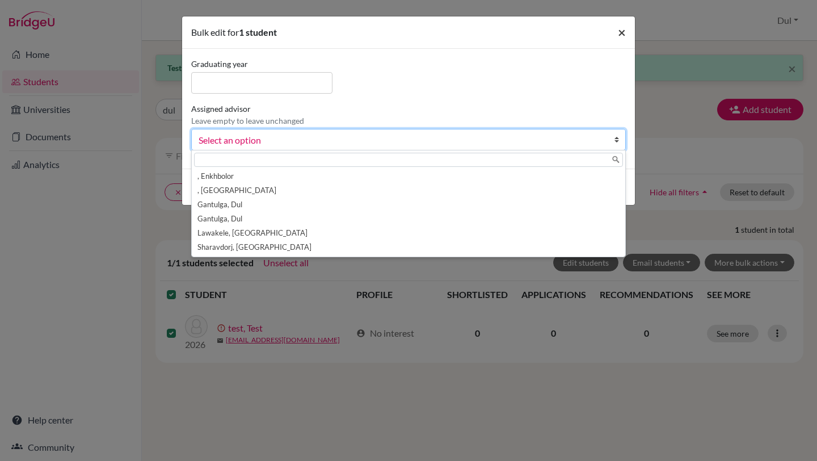
click at [624, 28] on span "×" at bounding box center [622, 32] width 8 height 16
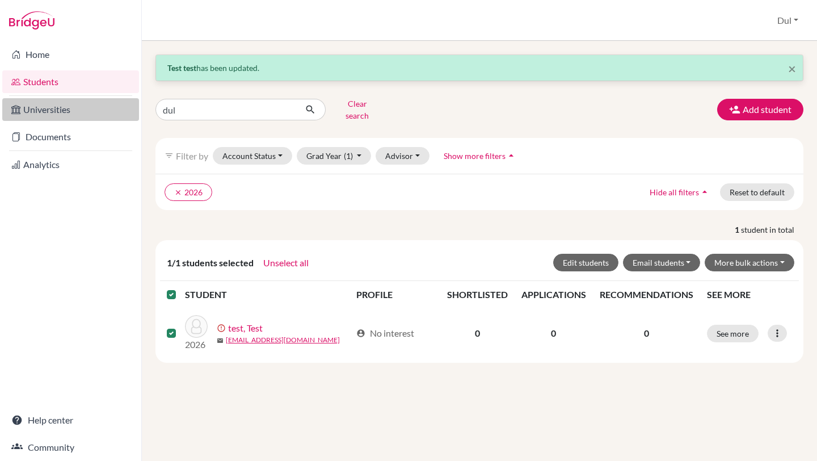
click at [52, 102] on link "Universities" at bounding box center [70, 109] width 137 height 23
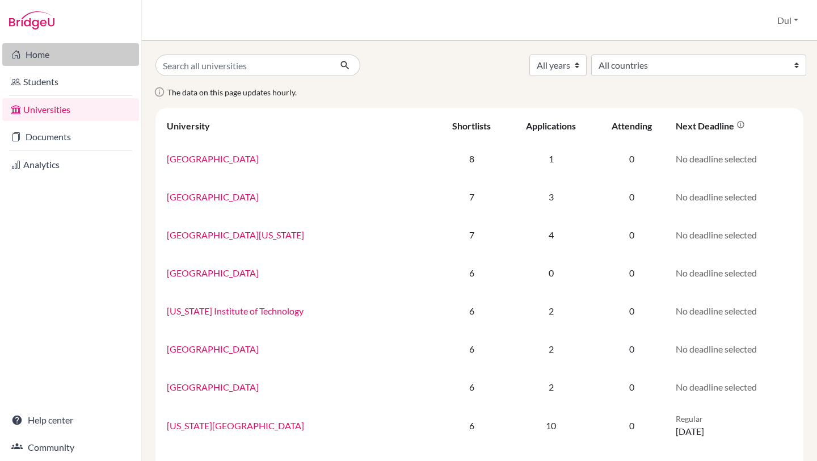
click at [61, 58] on link "Home" at bounding box center [70, 54] width 137 height 23
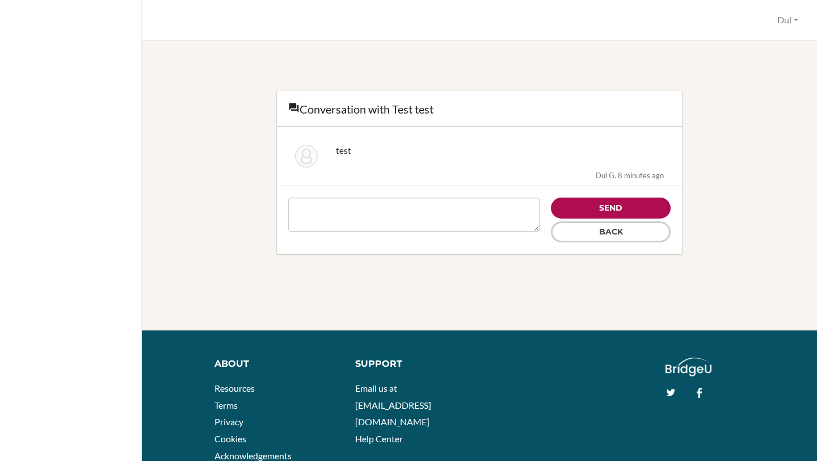
click at [585, 207] on input "Send" at bounding box center [611, 208] width 120 height 21
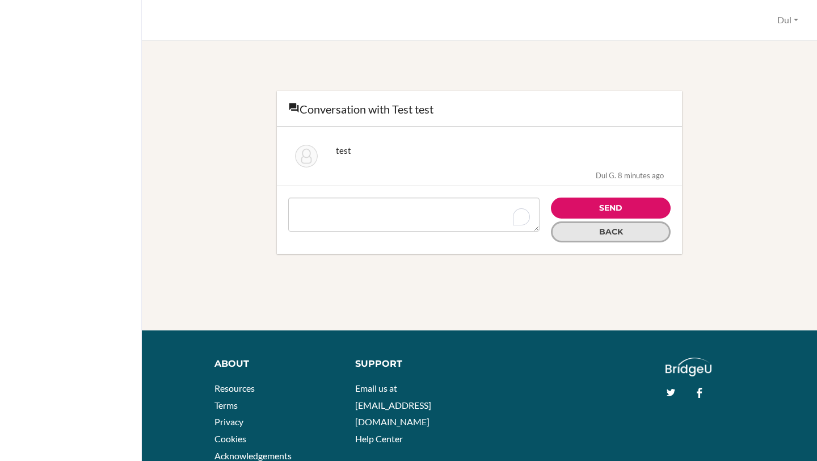
click at [579, 232] on link "Back" at bounding box center [611, 231] width 120 height 21
click at [799, 23] on button "Dul" at bounding box center [788, 20] width 31 height 21
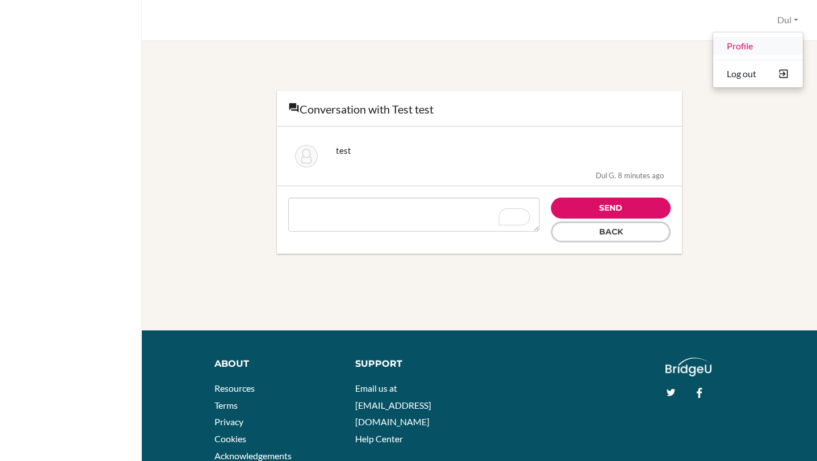
click at [752, 45] on link "Profile" at bounding box center [759, 46] width 90 height 18
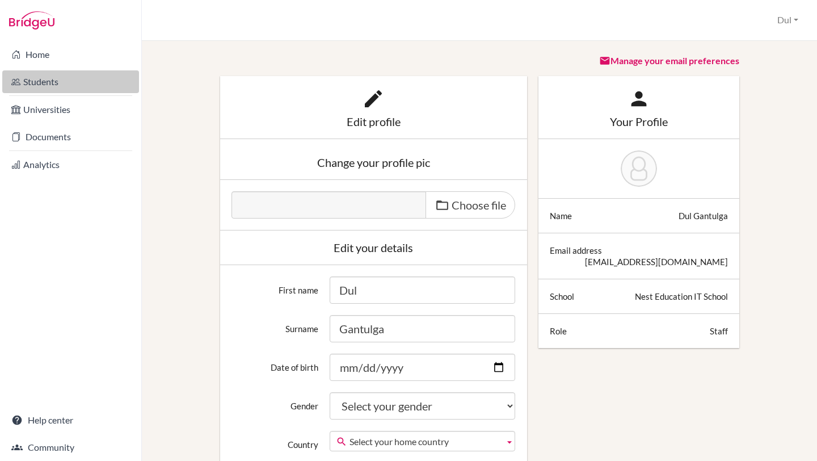
click at [48, 87] on link "Students" at bounding box center [70, 81] width 137 height 23
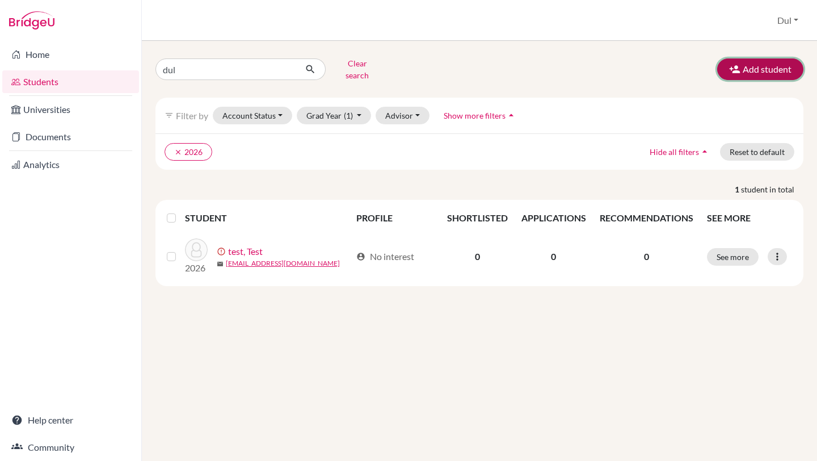
click at [740, 73] on button "Add student" at bounding box center [761, 69] width 86 height 22
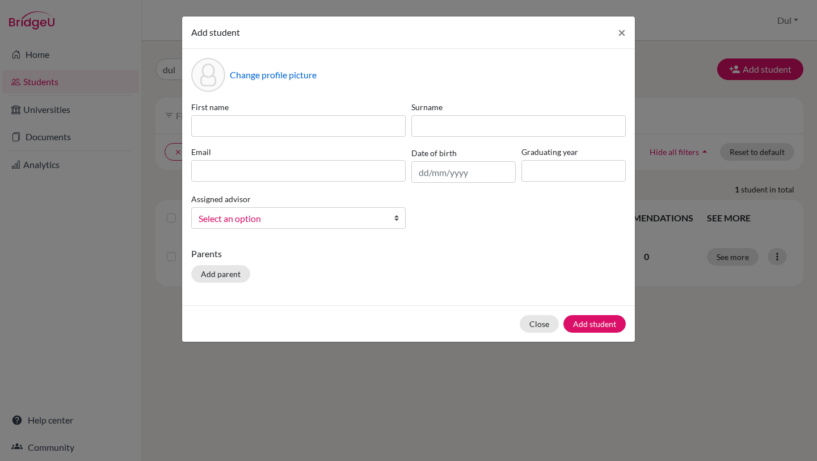
click at [343, 226] on link "Select an option" at bounding box center [298, 218] width 215 height 22
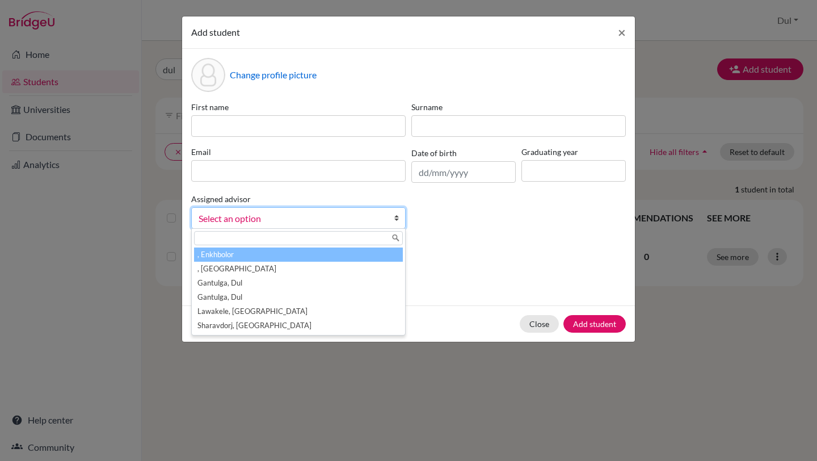
click at [500, 248] on p "Parents" at bounding box center [408, 254] width 435 height 14
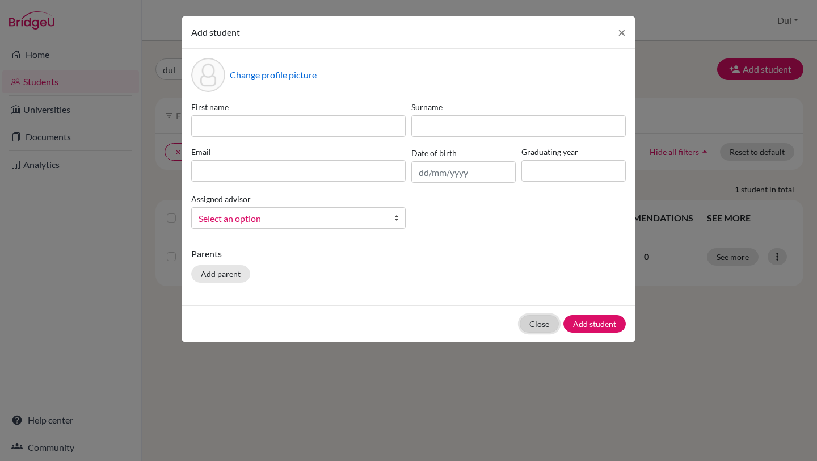
click at [540, 326] on button "Close" at bounding box center [539, 324] width 39 height 18
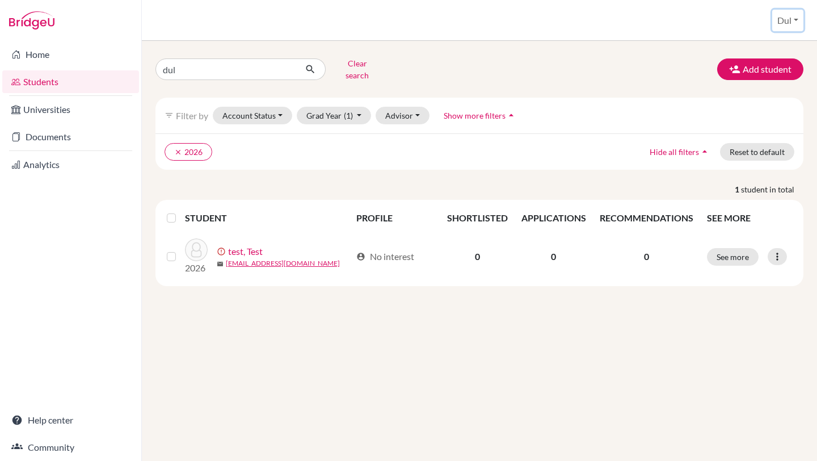
click at [793, 16] on button "Dul" at bounding box center [788, 21] width 31 height 22
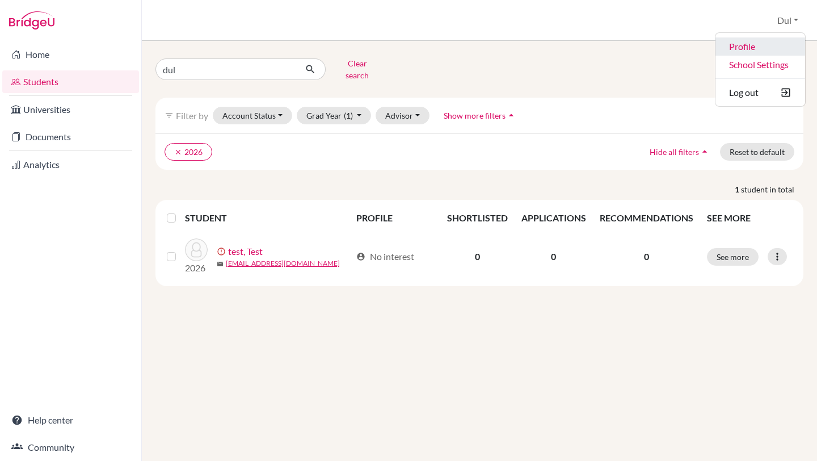
click at [759, 48] on link "Profile" at bounding box center [761, 46] width 90 height 18
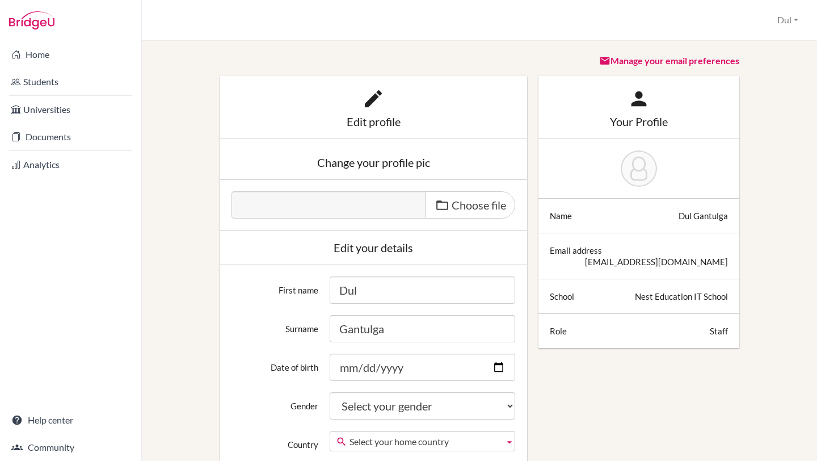
click at [379, 173] on div "Change your profile pic" at bounding box center [373, 162] width 307 height 35
click at [379, 165] on div "Change your profile pic" at bounding box center [374, 162] width 284 height 11
click at [641, 116] on div "Your Profile" at bounding box center [639, 121] width 178 height 11
click at [641, 167] on img at bounding box center [639, 168] width 36 height 36
click at [643, 64] on link "Manage your email preferences" at bounding box center [669, 60] width 140 height 11
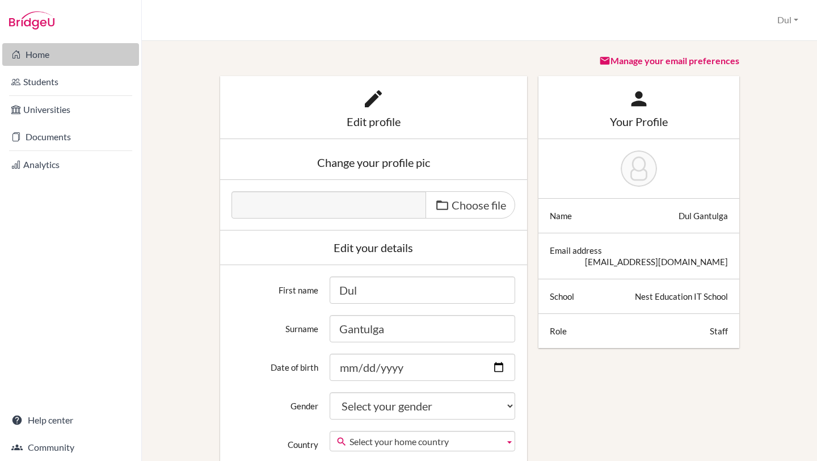
click at [46, 49] on link "Home" at bounding box center [70, 54] width 137 height 23
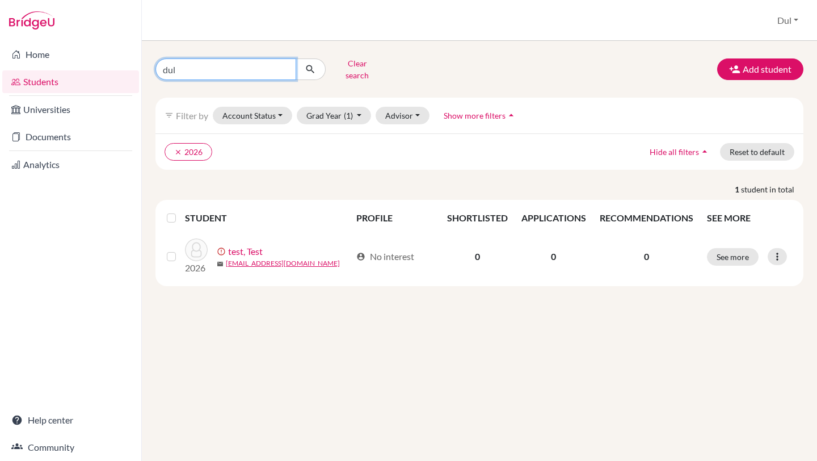
click at [284, 66] on input "dul" at bounding box center [226, 69] width 141 height 22
click at [366, 58] on button "Clear search" at bounding box center [357, 69] width 63 height 30
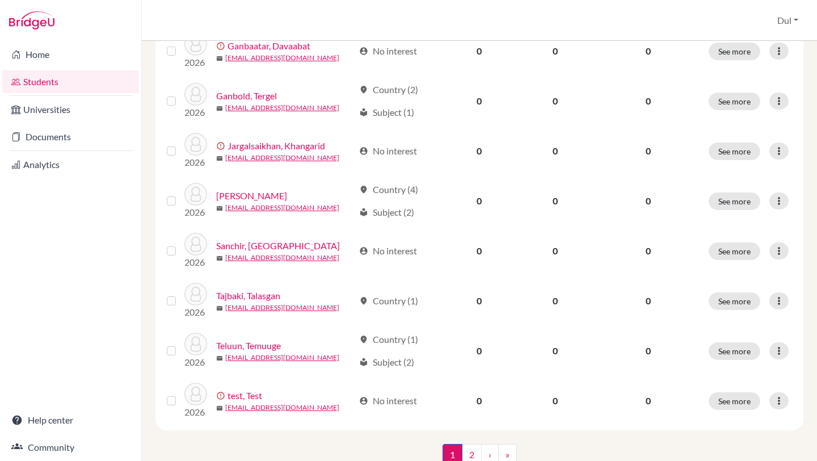
scroll to position [838, 0]
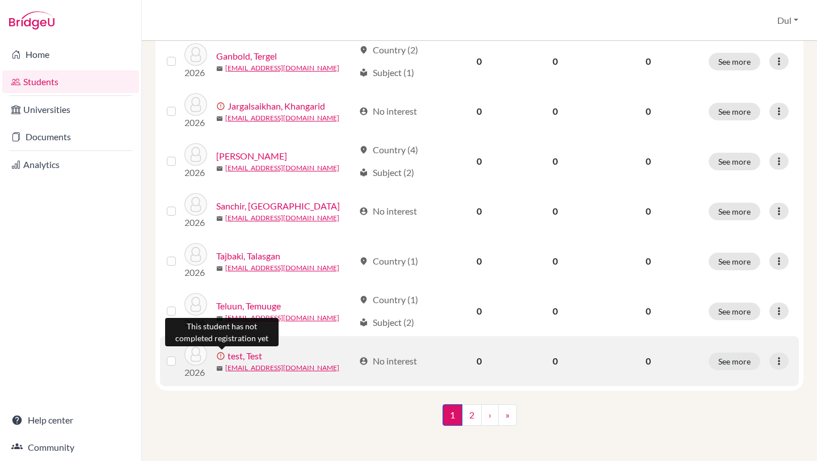
click at [221, 352] on span "error_outline" at bounding box center [221, 355] width 11 height 9
click at [287, 366] on link "dulgantulga@yahoo.com" at bounding box center [282, 368] width 114 height 10
click at [783, 355] on icon at bounding box center [779, 360] width 11 height 11
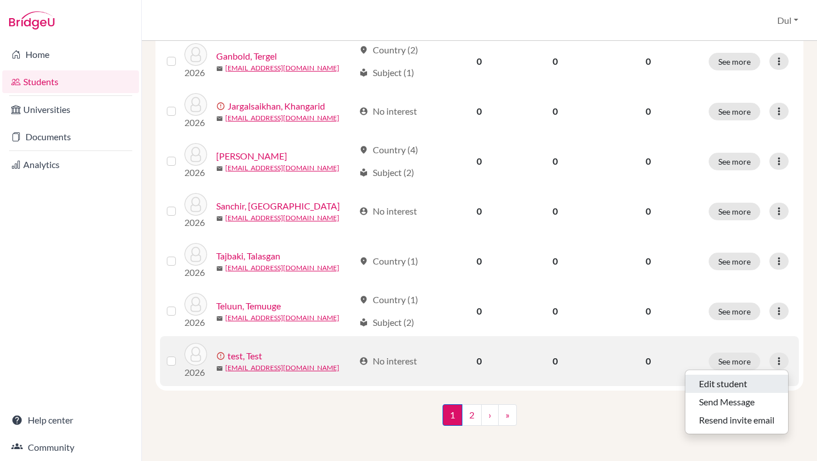
click at [742, 384] on button "Edit student" at bounding box center [737, 384] width 103 height 18
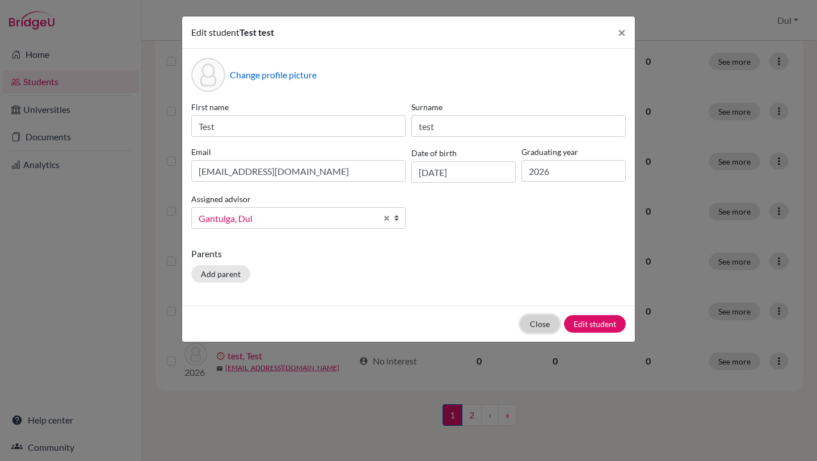
click at [539, 326] on button "Close" at bounding box center [540, 324] width 39 height 18
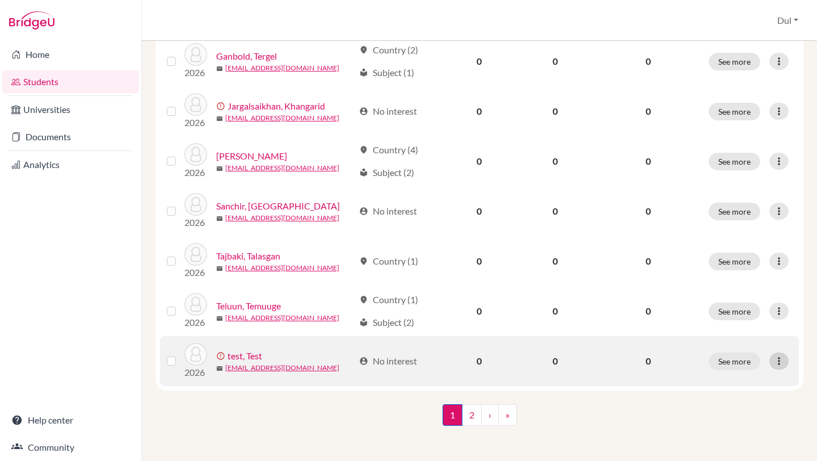
click at [780, 357] on icon at bounding box center [779, 360] width 11 height 11
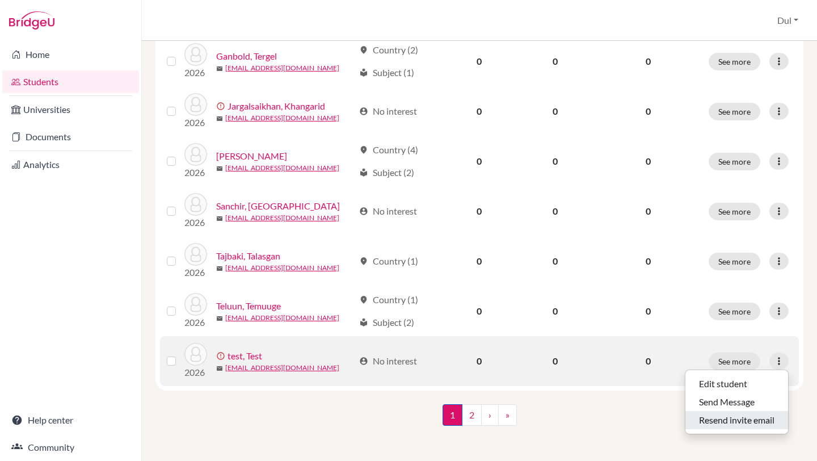
click at [720, 421] on button "Resend invite email" at bounding box center [737, 420] width 103 height 18
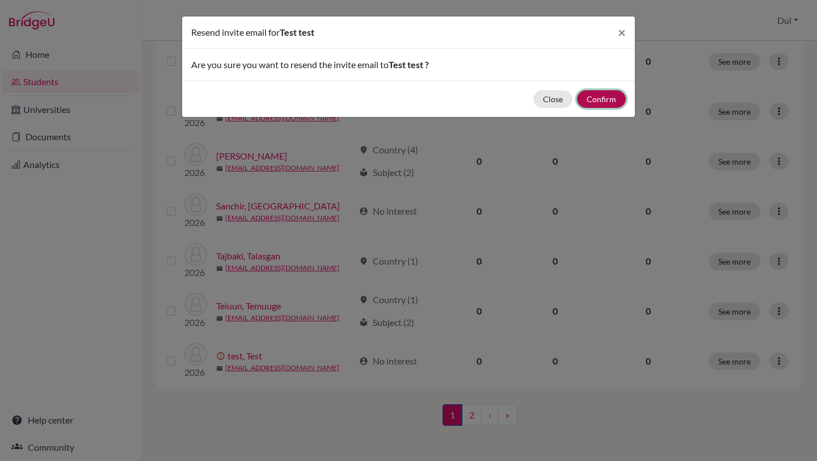
click at [593, 100] on button "Confirm" at bounding box center [601, 99] width 49 height 18
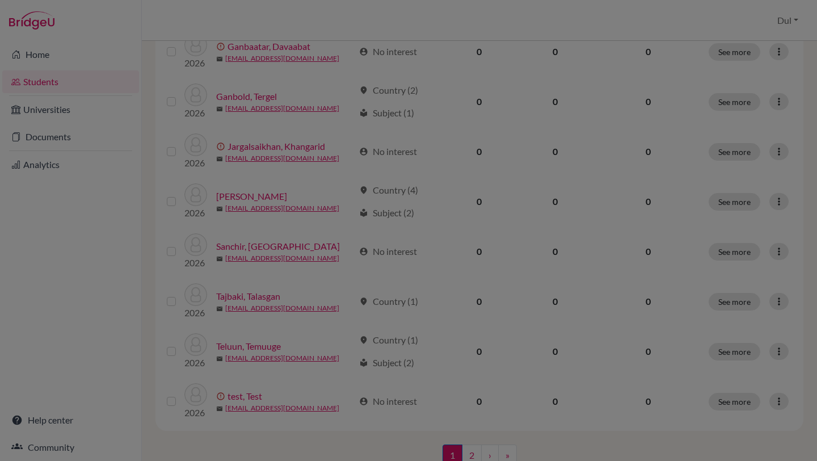
scroll to position [878, 0]
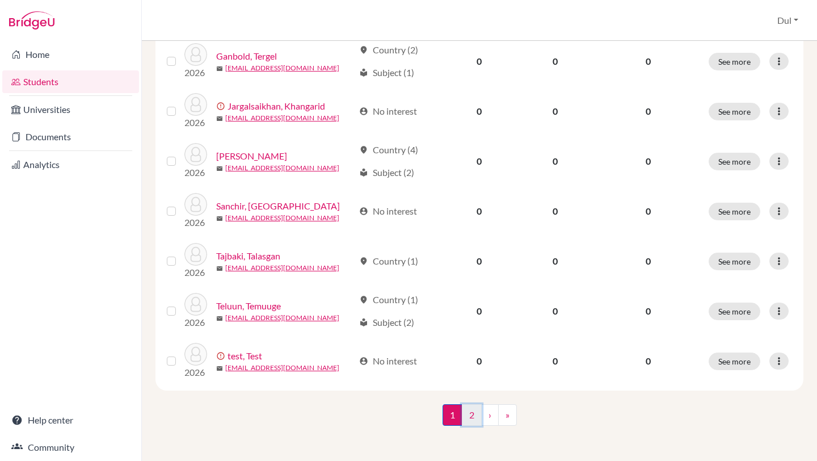
click at [468, 418] on link "2" at bounding box center [472, 415] width 20 height 22
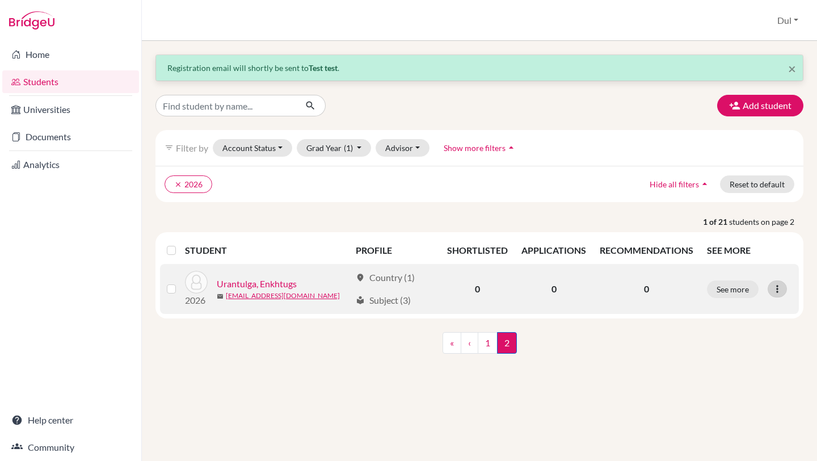
click at [777, 282] on div at bounding box center [777, 288] width 19 height 17
click at [774, 287] on icon at bounding box center [777, 288] width 11 height 11
click at [724, 292] on button "See more" at bounding box center [733, 289] width 52 height 18
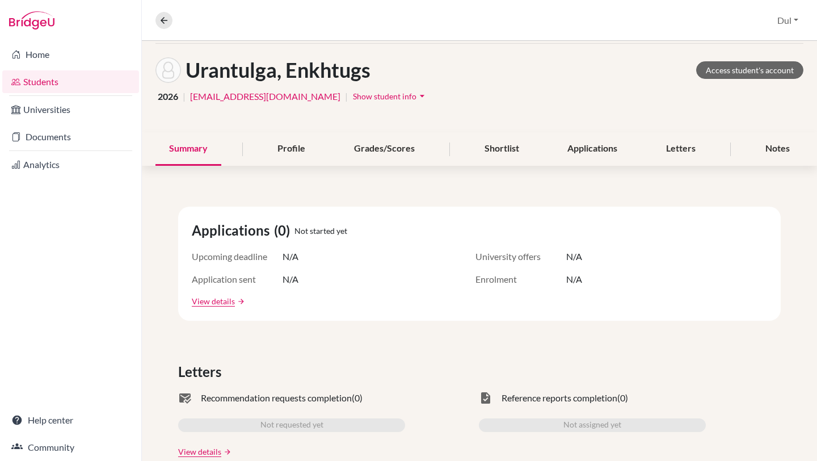
scroll to position [61, 0]
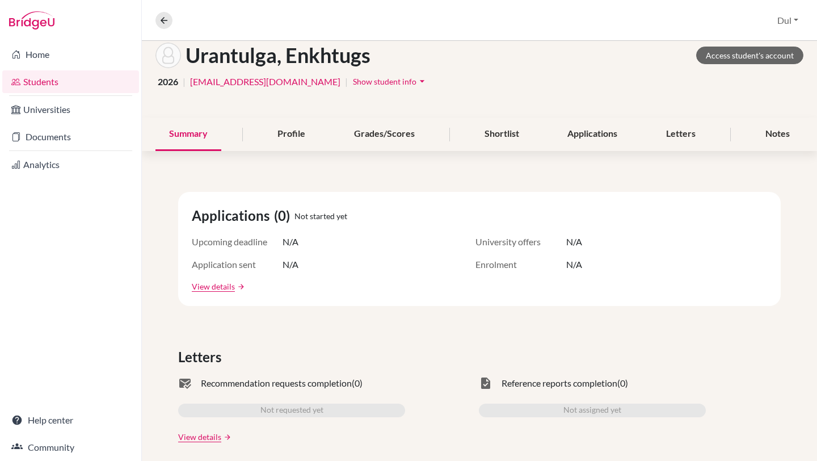
click at [353, 84] on span "Show student info" at bounding box center [385, 82] width 64 height 10
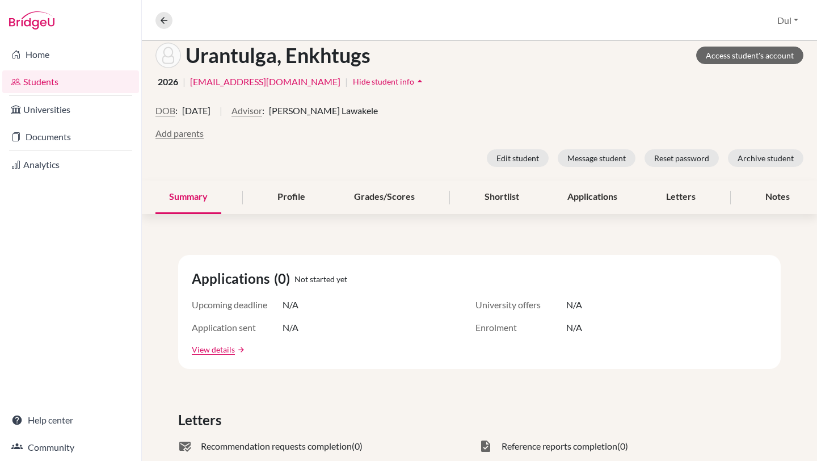
scroll to position [0, 0]
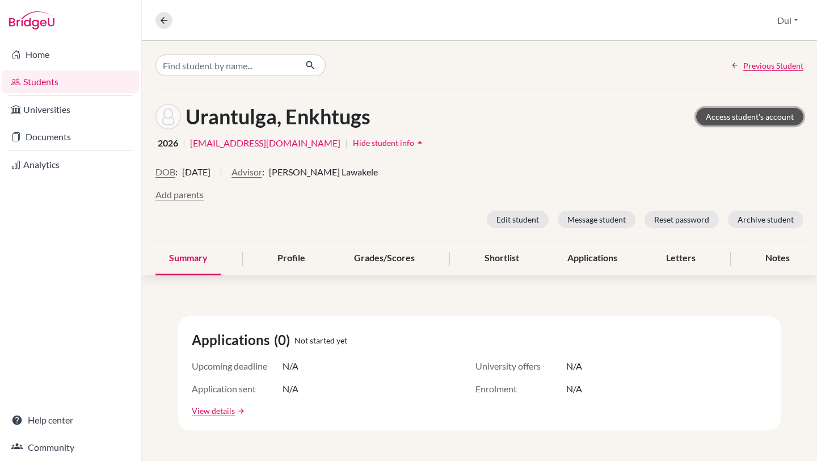
click at [743, 112] on link "Access student's account" at bounding box center [750, 117] width 107 height 18
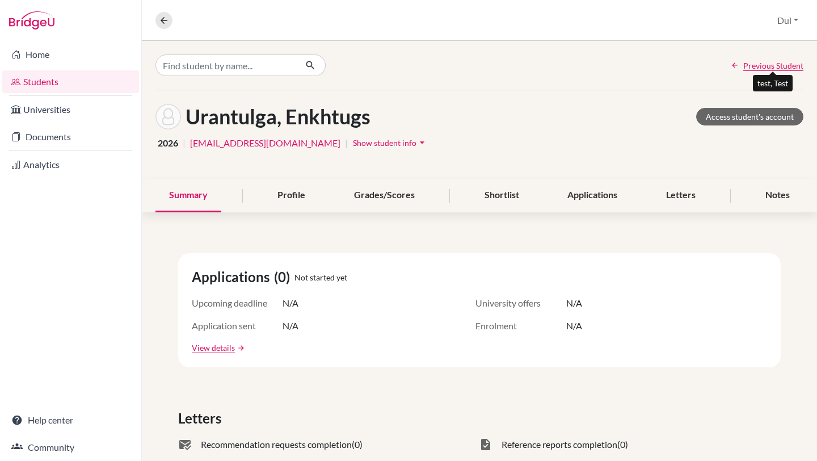
click at [758, 64] on span "Previous Student" at bounding box center [774, 66] width 60 height 12
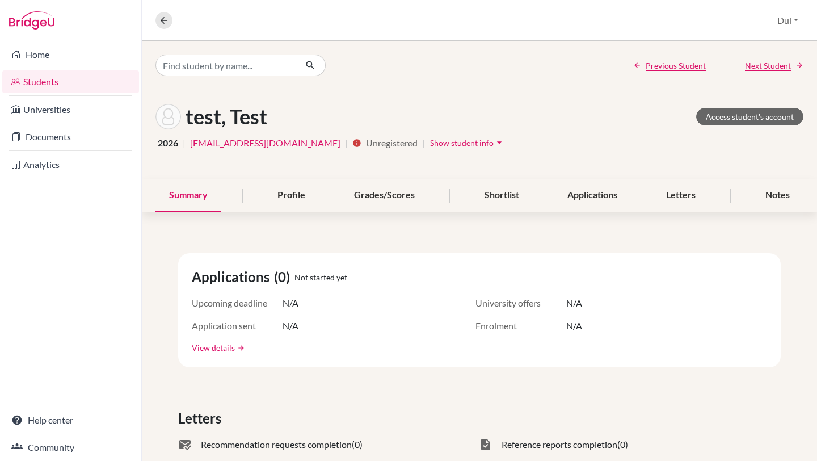
click at [430, 144] on span "Show student info" at bounding box center [462, 143] width 64 height 10
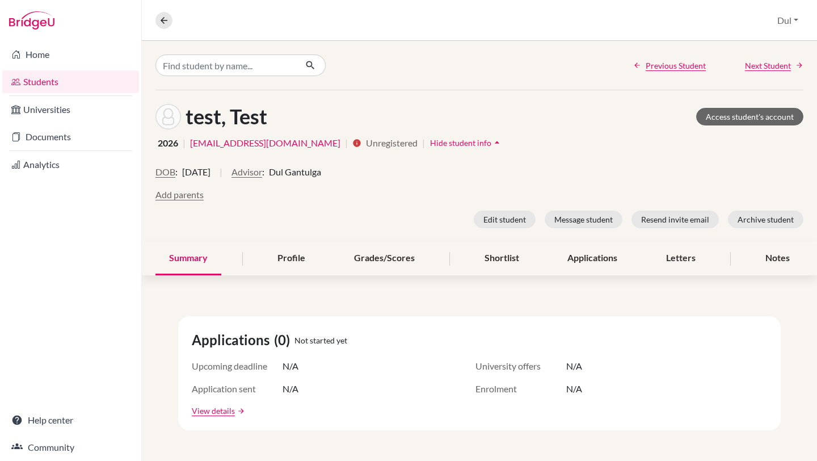
click at [430, 144] on span "Hide student info" at bounding box center [460, 143] width 61 height 10
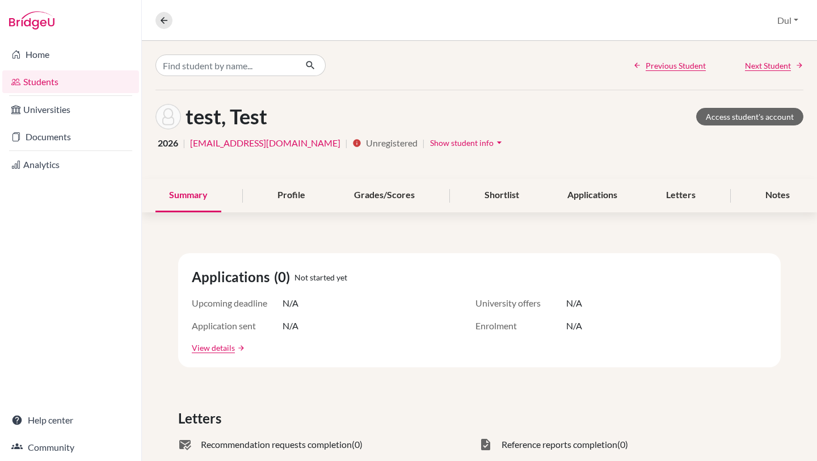
click at [430, 144] on span "Show student info" at bounding box center [462, 143] width 64 height 10
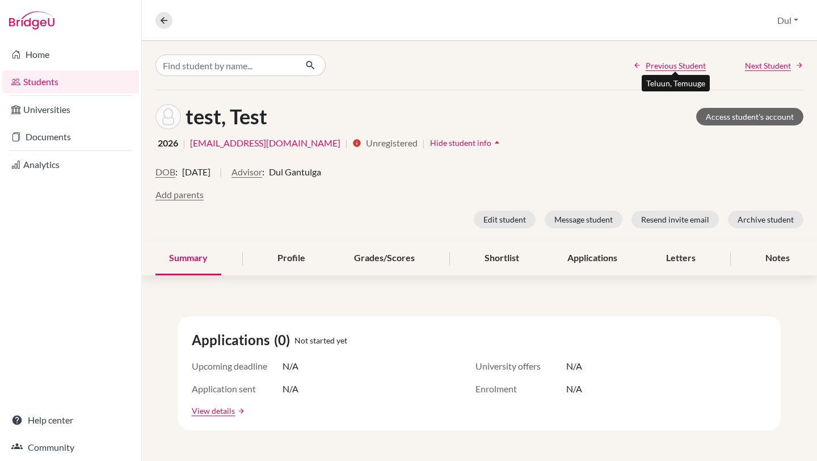
click at [682, 66] on span "Previous Student" at bounding box center [676, 66] width 60 height 12
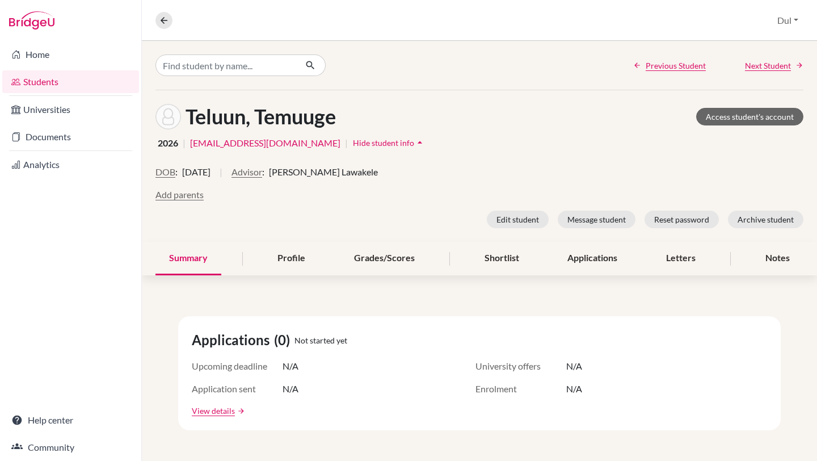
click at [108, 79] on link "Students" at bounding box center [70, 81] width 137 height 23
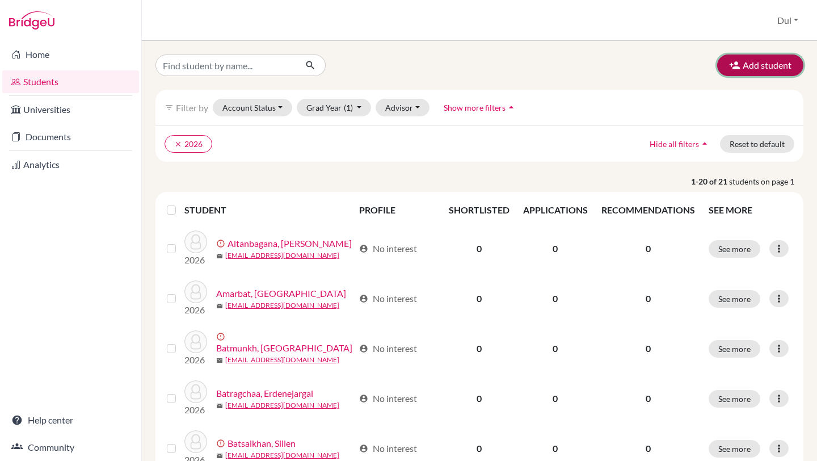
click at [750, 56] on button "Add student" at bounding box center [761, 65] width 86 height 22
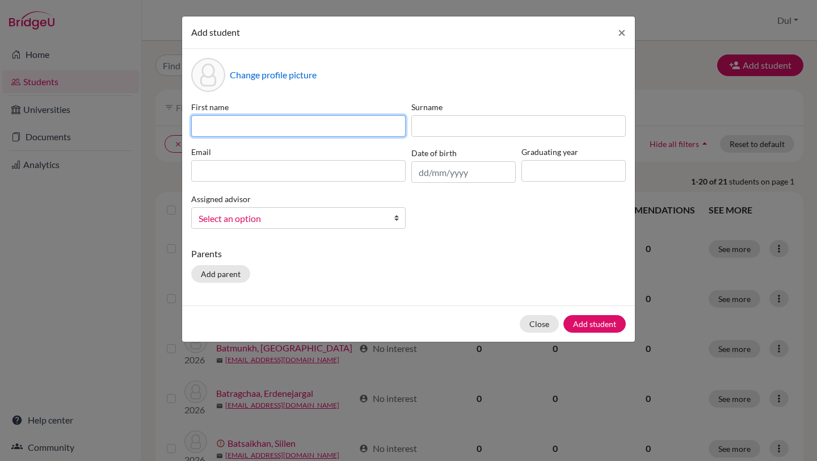
click at [292, 124] on input at bounding box center [298, 126] width 215 height 22
type input "Test"
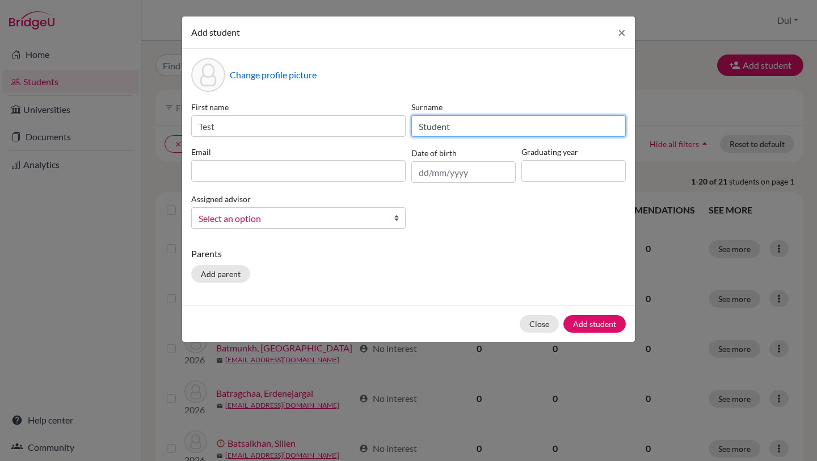
type input "Student"
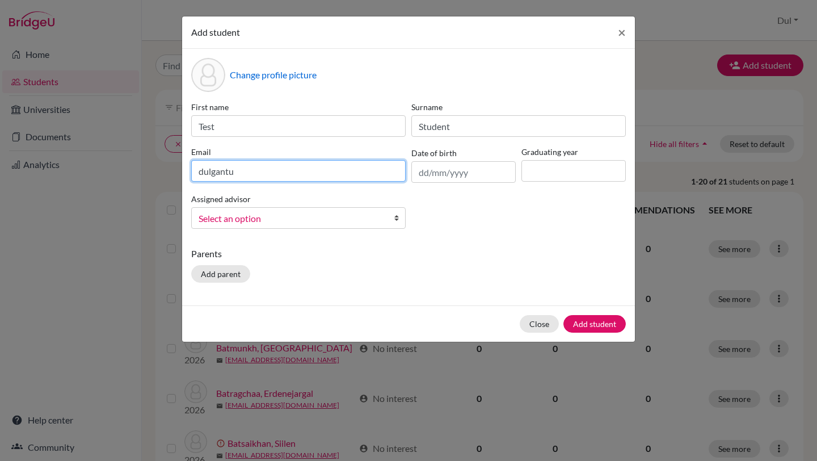
type input "[EMAIL_ADDRESS][DOMAIN_NAME]"
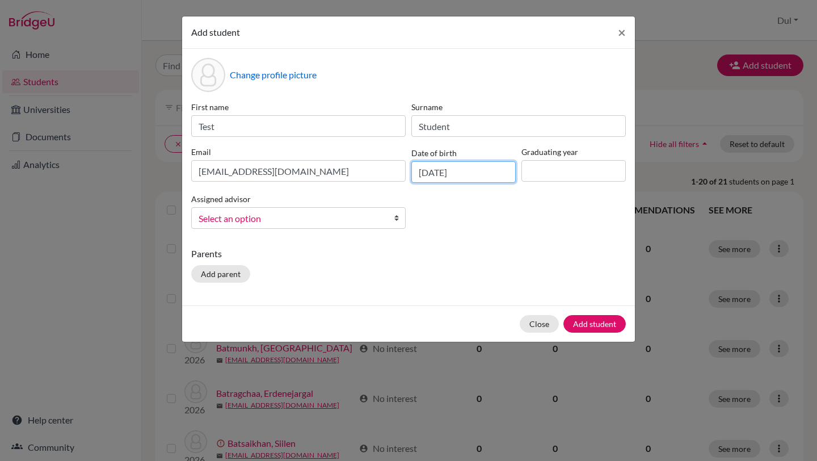
click at [479, 172] on input "[DATE]" at bounding box center [464, 172] width 104 height 22
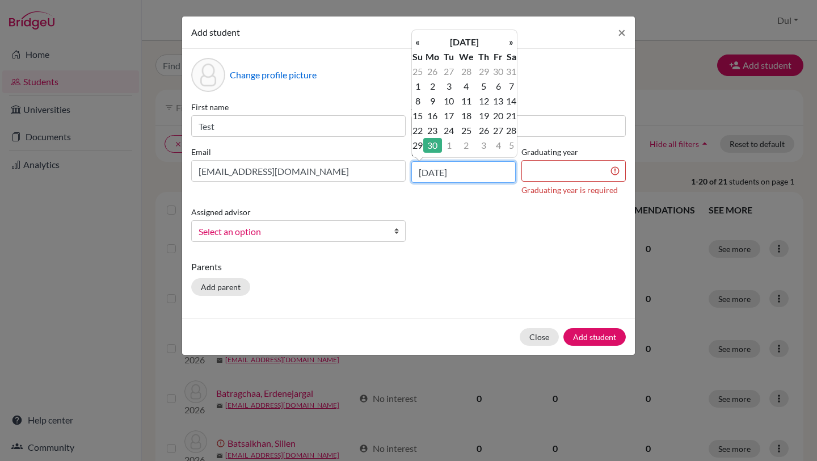
type input "[DATE]"
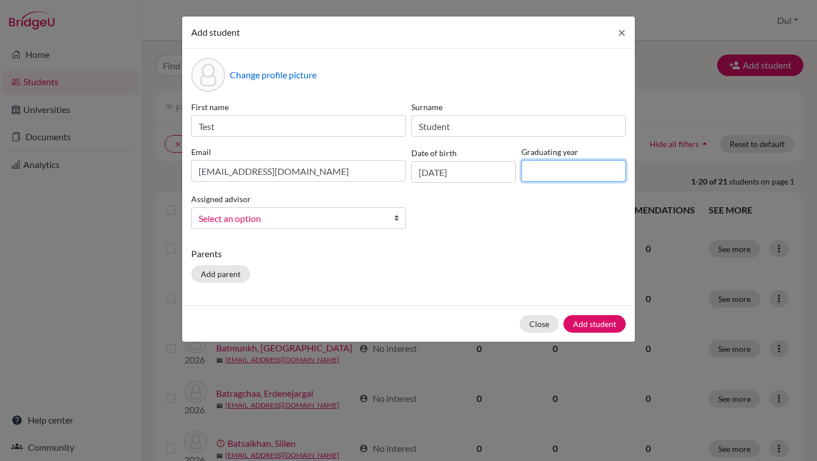
type input "1"
type input "2026"
click at [303, 217] on span "Select an option" at bounding box center [291, 218] width 185 height 15
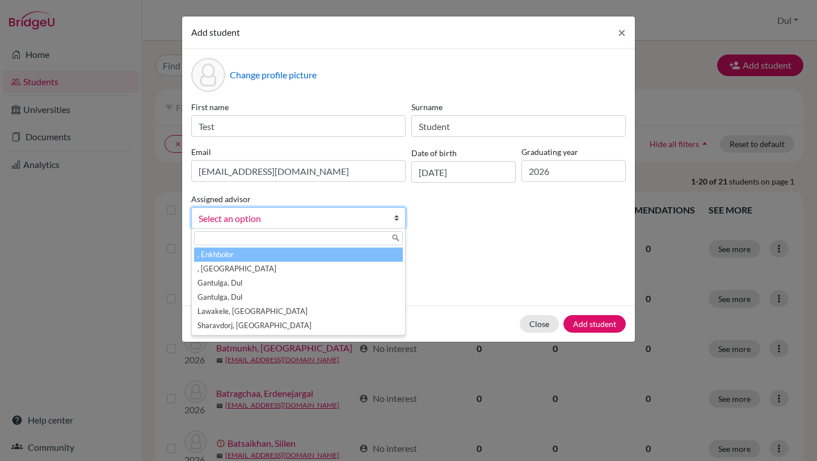
click at [487, 224] on div "First name Test Surname Student Email [EMAIL_ADDRESS][DOMAIN_NAME] Date of birt…" at bounding box center [408, 169] width 441 height 137
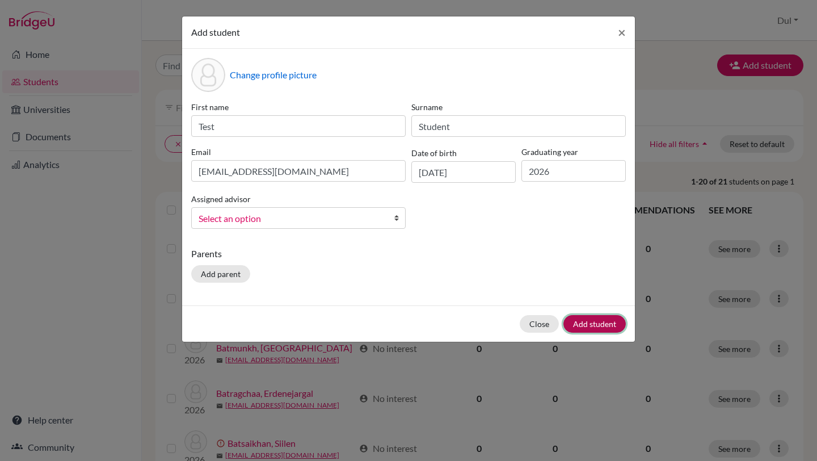
click at [612, 319] on button "Add student" at bounding box center [595, 324] width 62 height 18
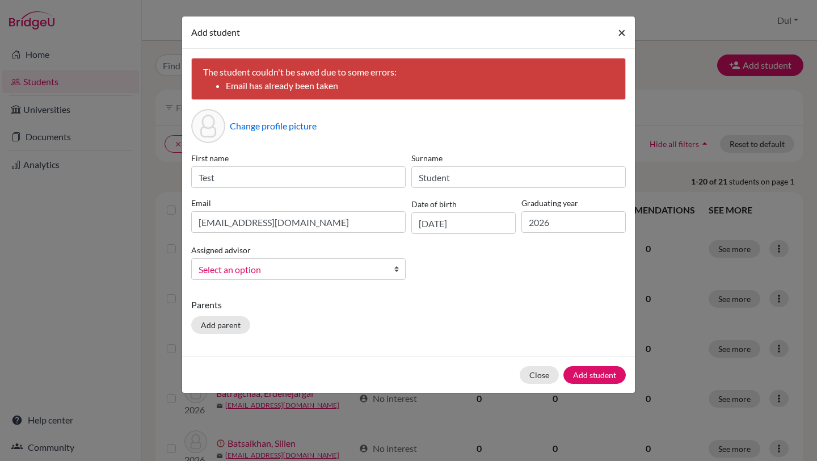
click at [623, 36] on span "×" at bounding box center [622, 32] width 8 height 16
